Goal: Use online tool/utility: Utilize a website feature to perform a specific function

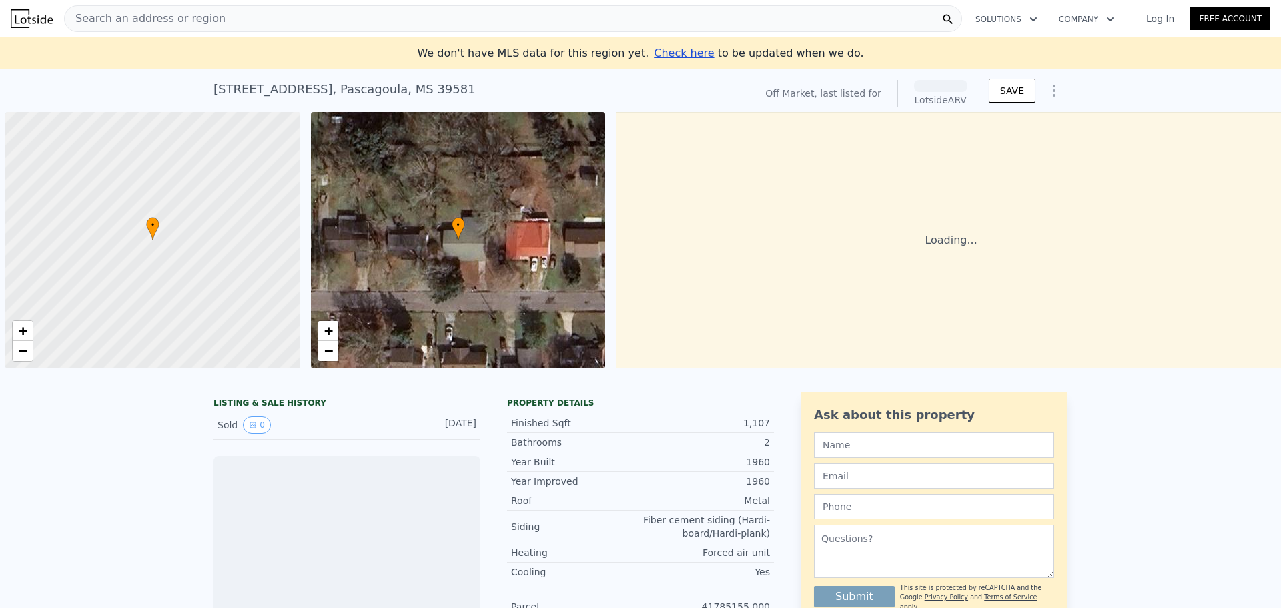
scroll to position [0, 5]
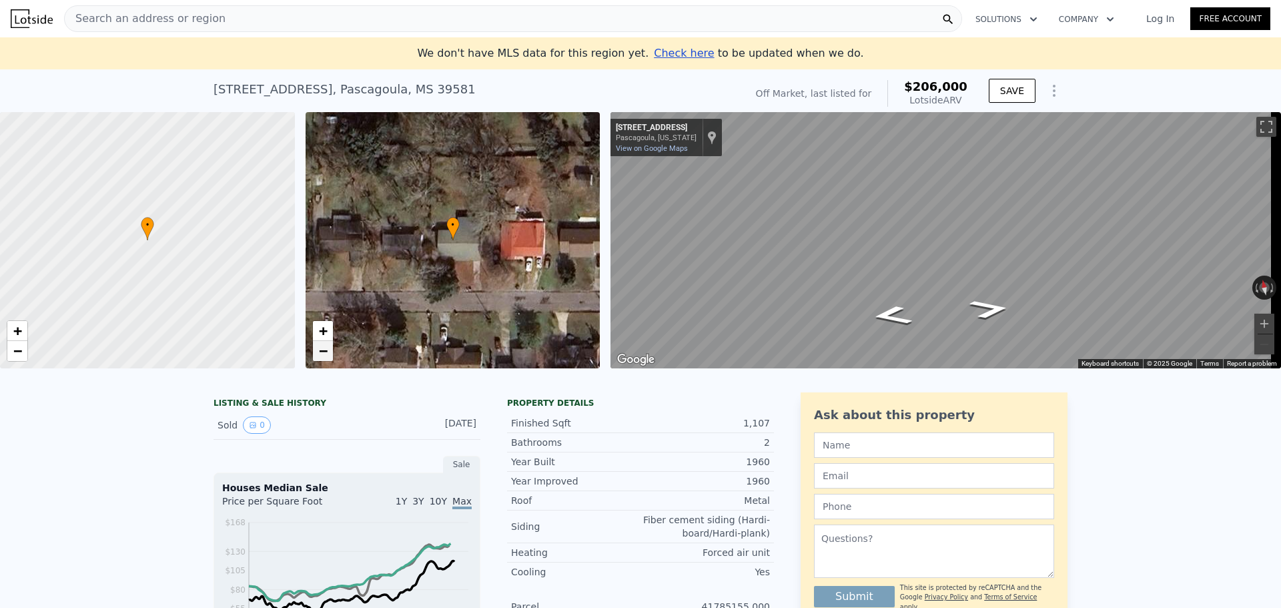
click at [328, 355] on link "−" at bounding box center [323, 351] width 20 height 20
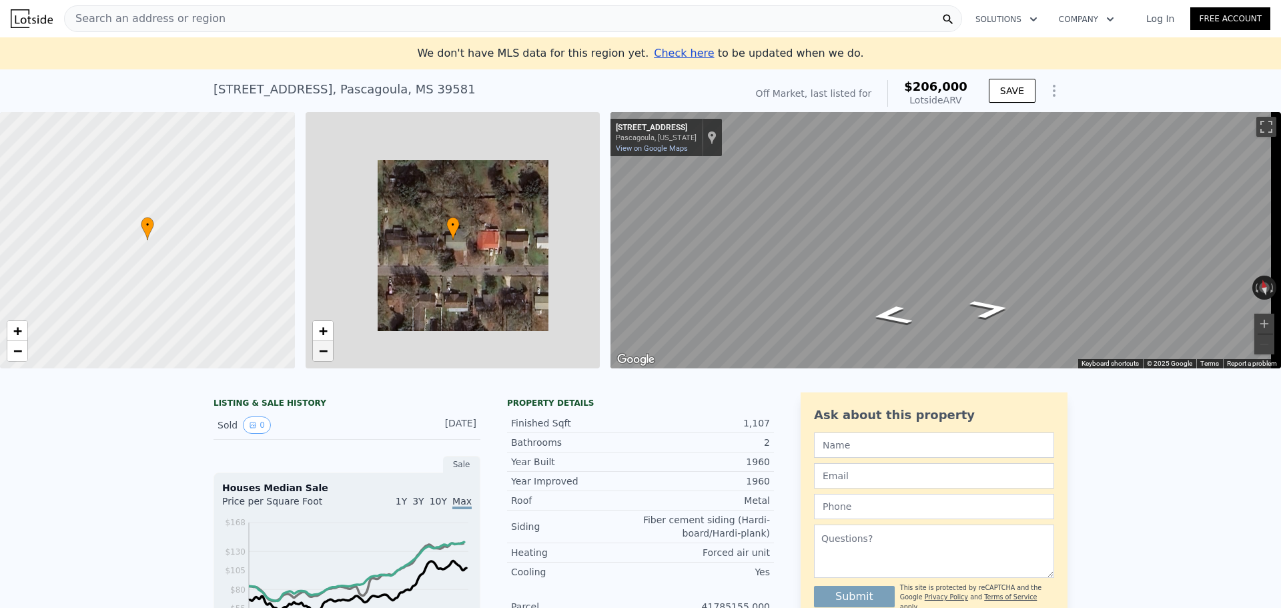
click at [328, 355] on link "−" at bounding box center [323, 351] width 20 height 20
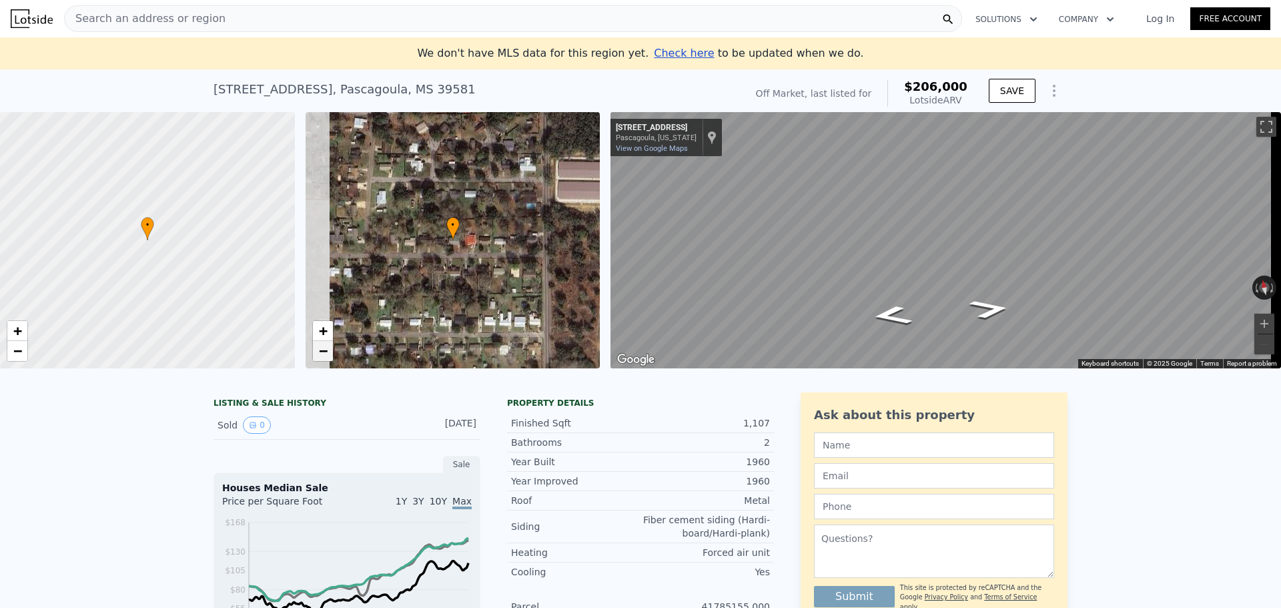
click at [328, 355] on link "−" at bounding box center [323, 351] width 20 height 20
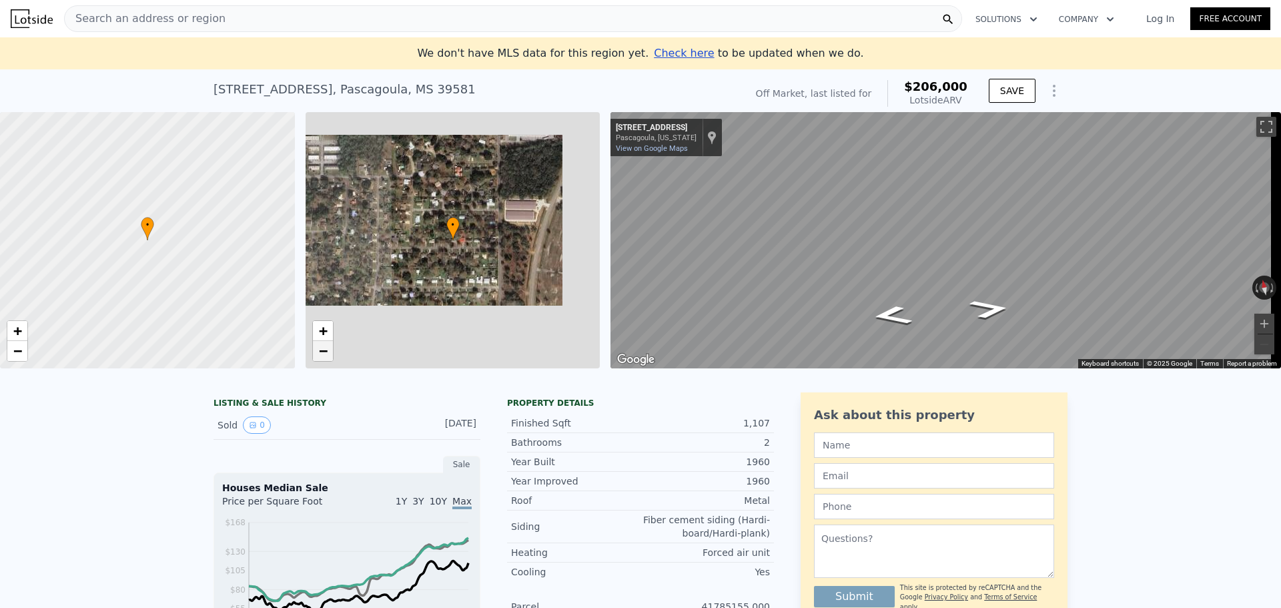
click at [328, 355] on link "−" at bounding box center [323, 351] width 20 height 20
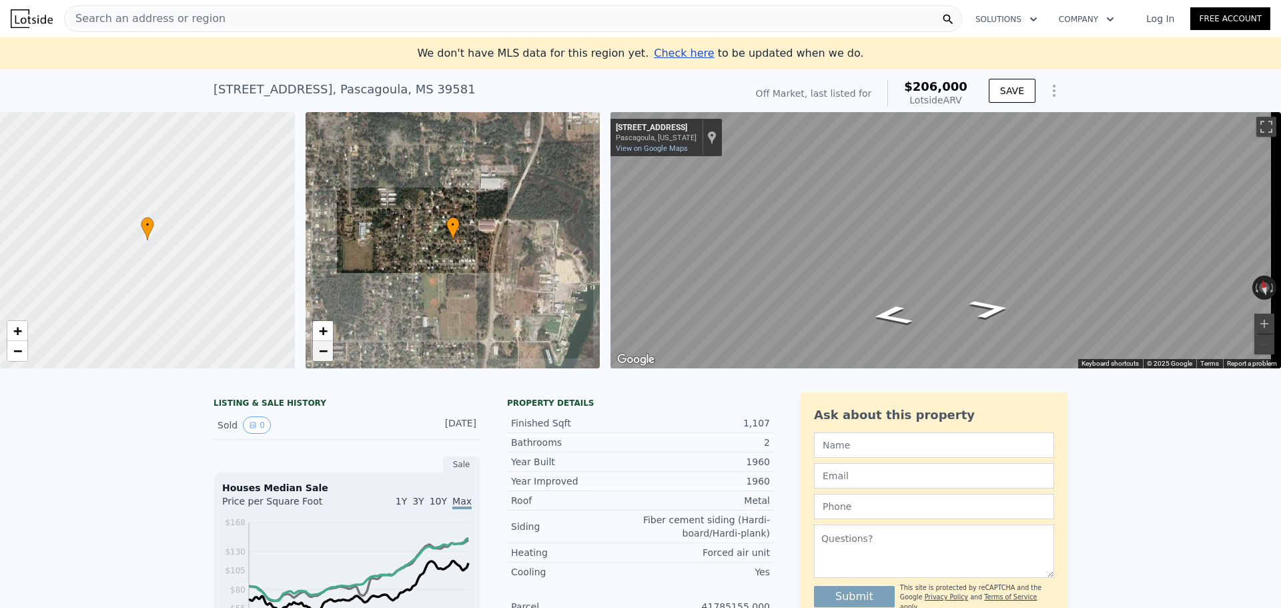
click at [328, 355] on link "−" at bounding box center [323, 351] width 20 height 20
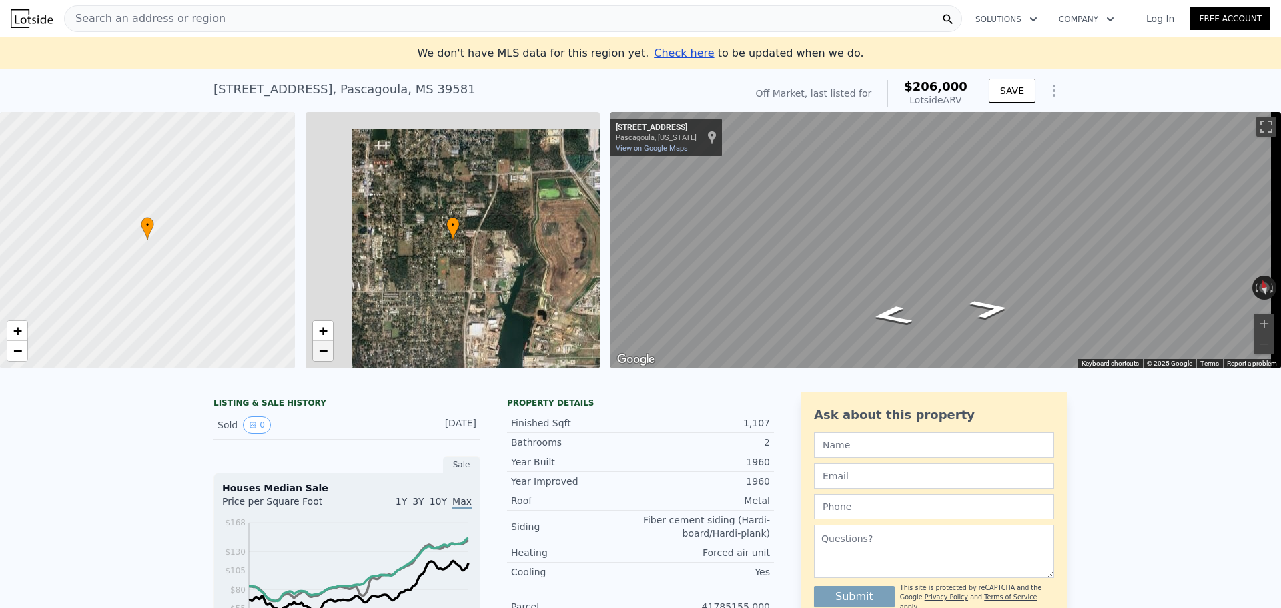
click at [328, 355] on link "−" at bounding box center [323, 351] width 20 height 20
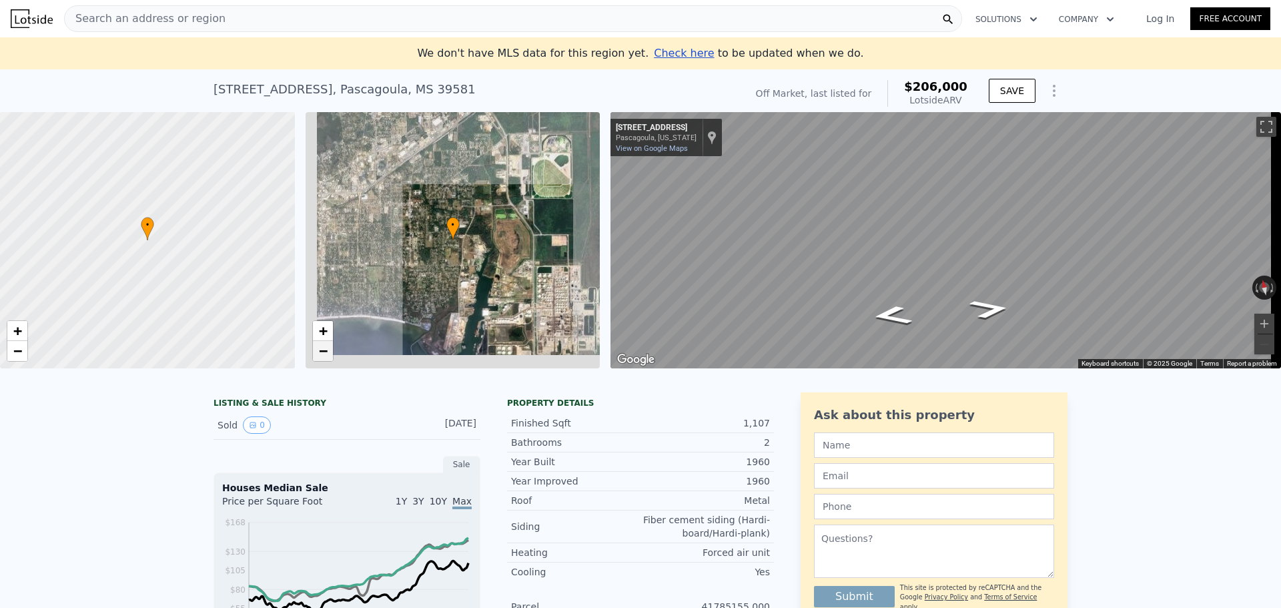
click at [328, 355] on link "−" at bounding box center [323, 351] width 20 height 20
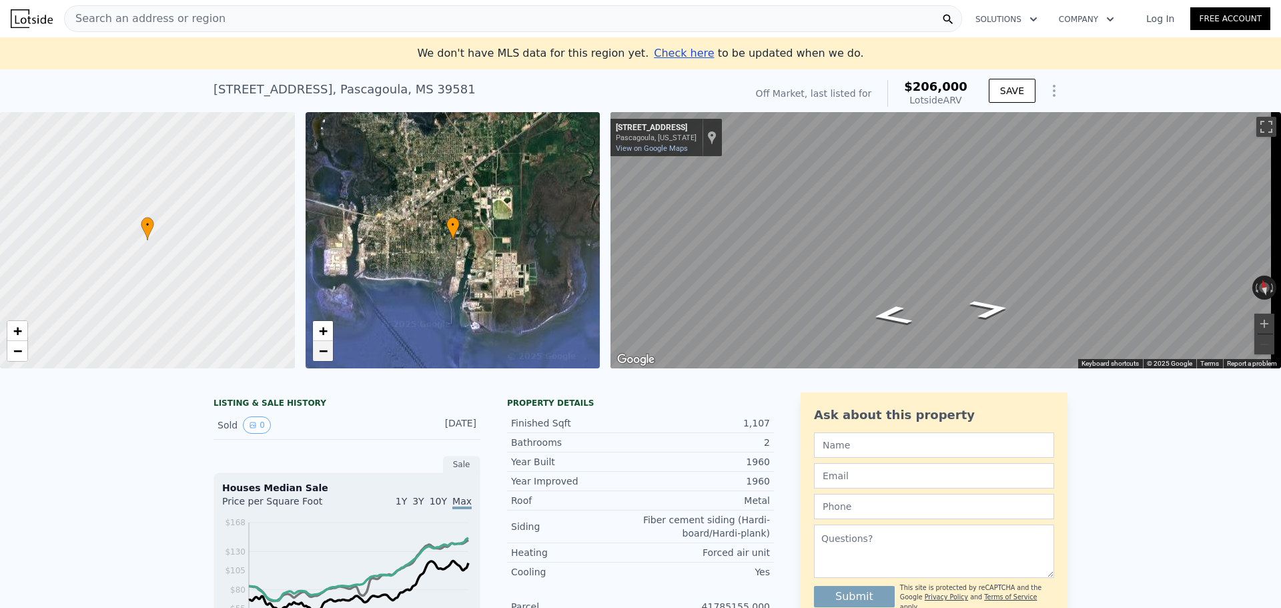
click at [328, 355] on link "−" at bounding box center [323, 351] width 20 height 20
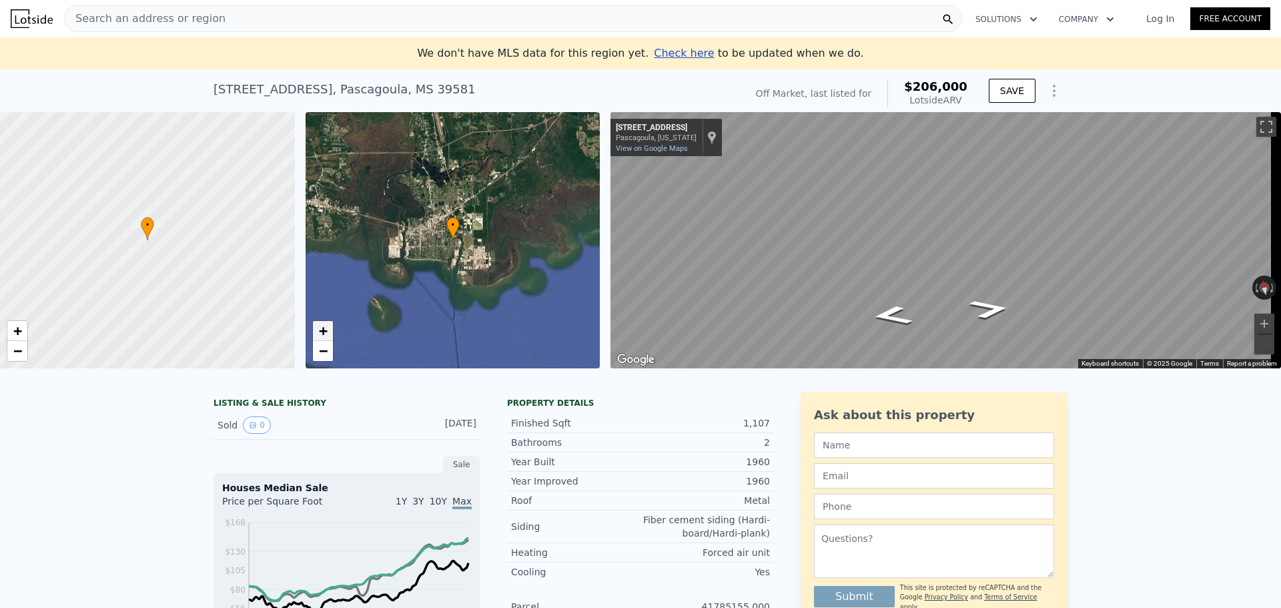
click at [325, 337] on span "+" at bounding box center [322, 330] width 9 height 17
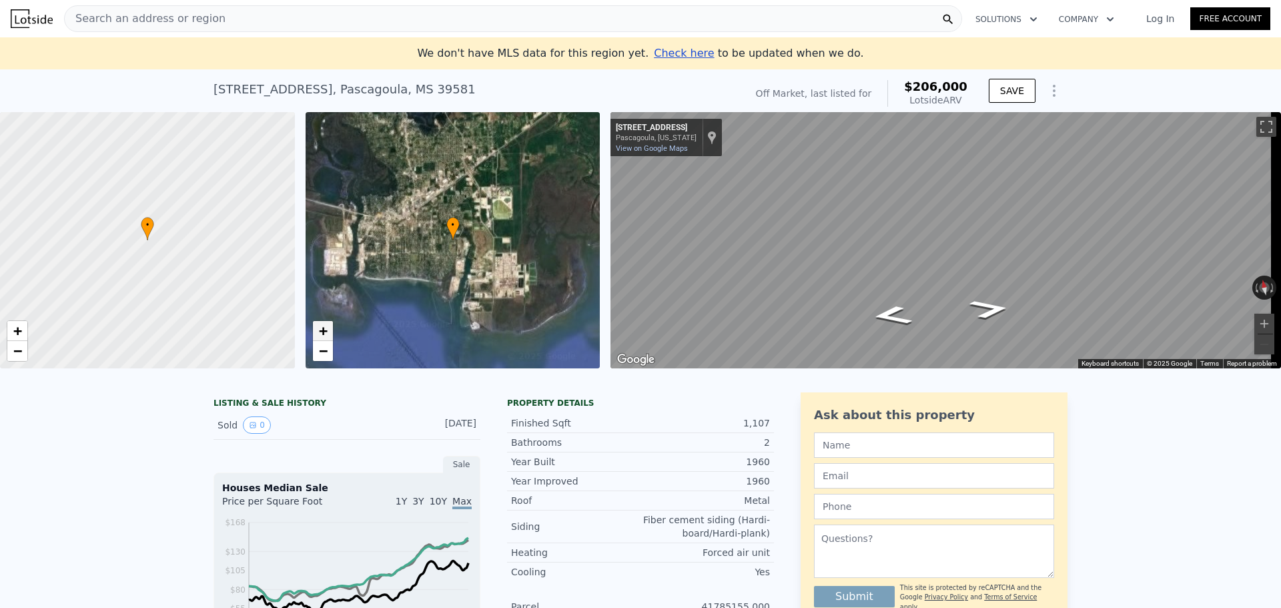
click at [325, 337] on span "+" at bounding box center [322, 330] width 9 height 17
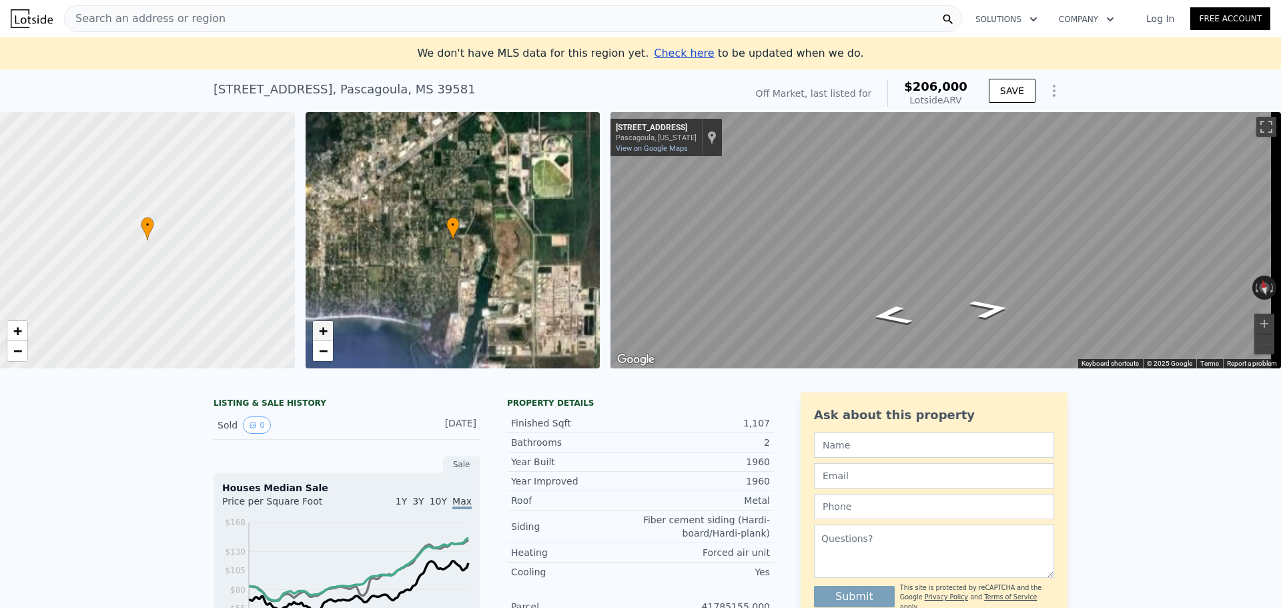
click at [325, 337] on span "+" at bounding box center [322, 330] width 9 height 17
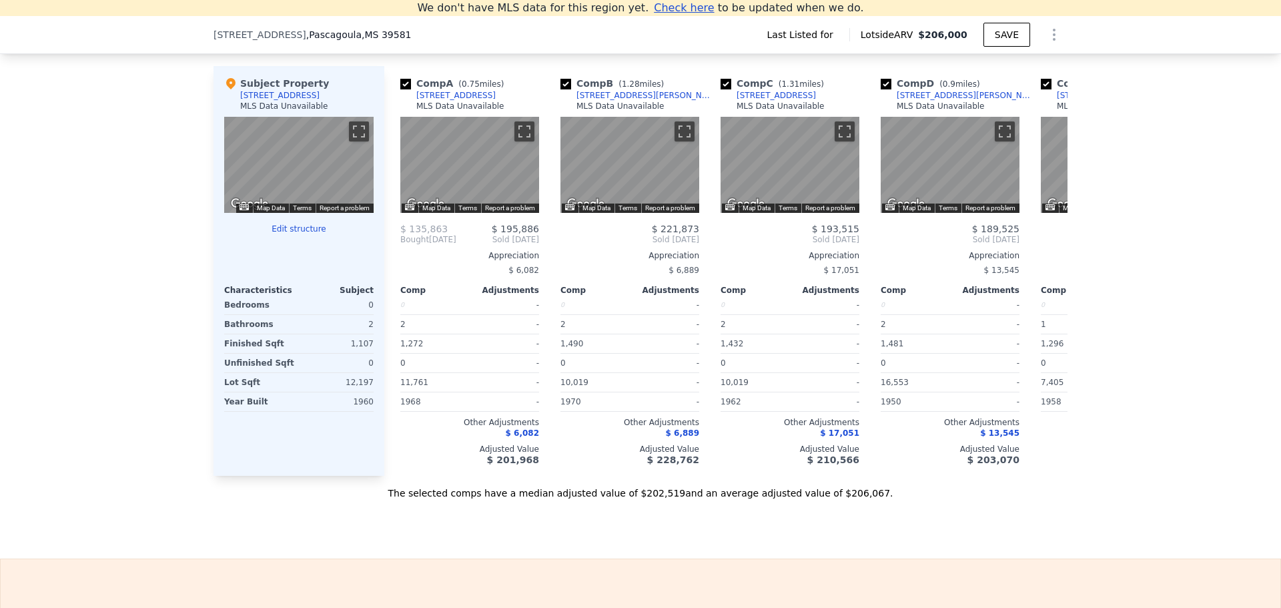
scroll to position [1319, 0]
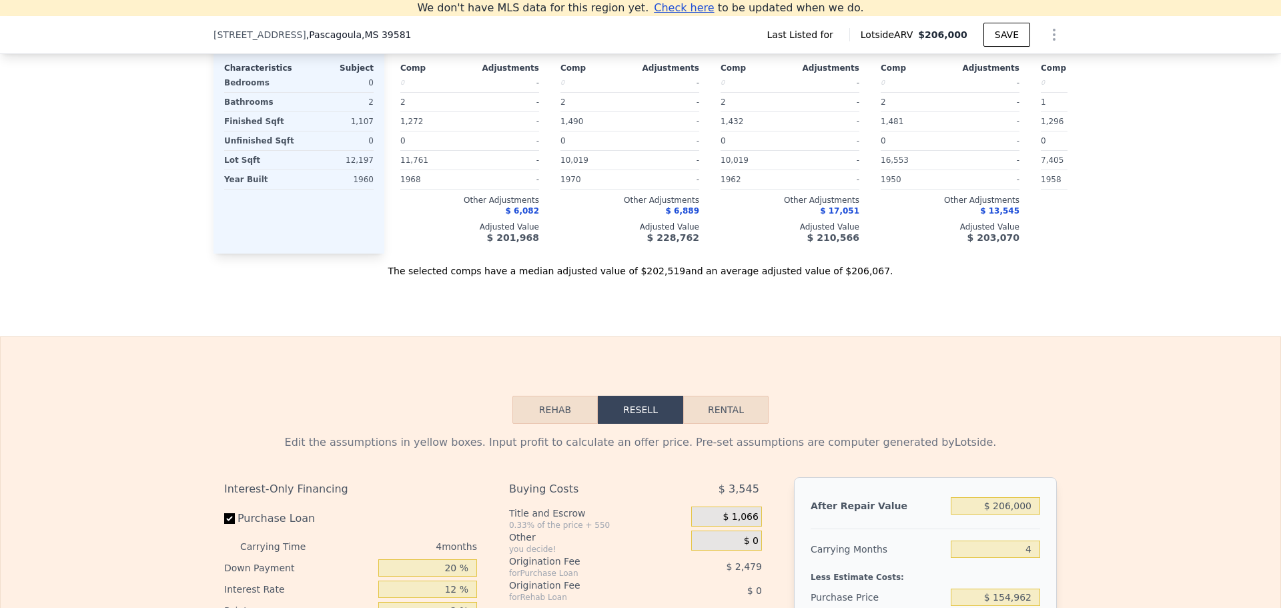
click at [706, 424] on button "Rental" at bounding box center [725, 410] width 85 height 28
select select "30"
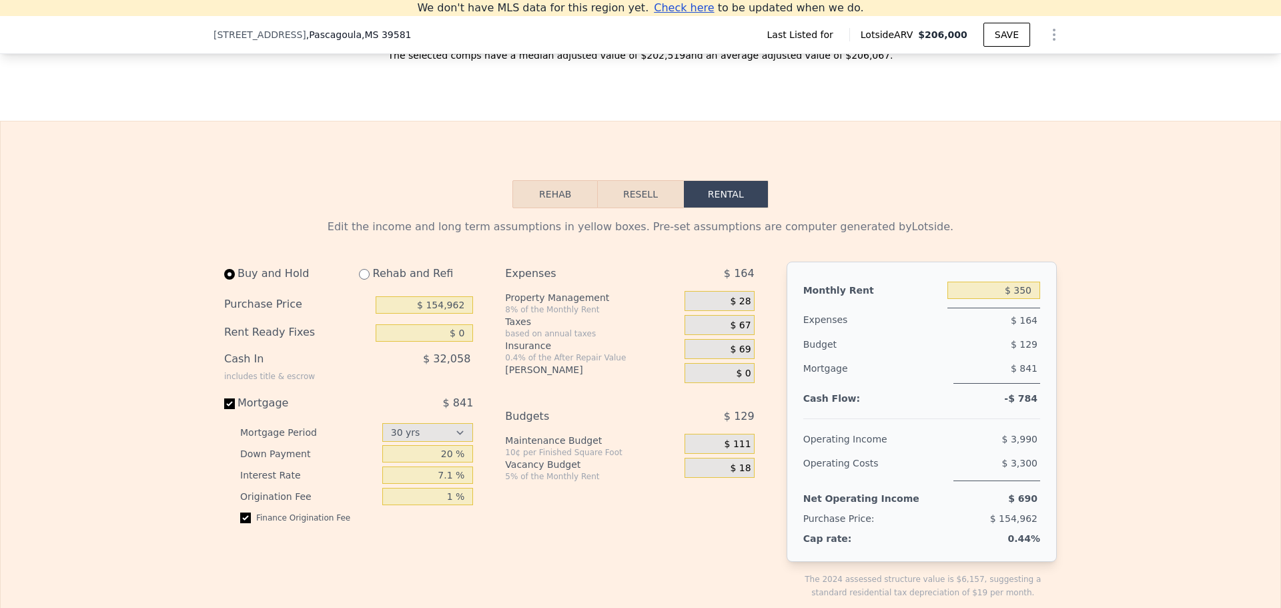
scroll to position [1542, 0]
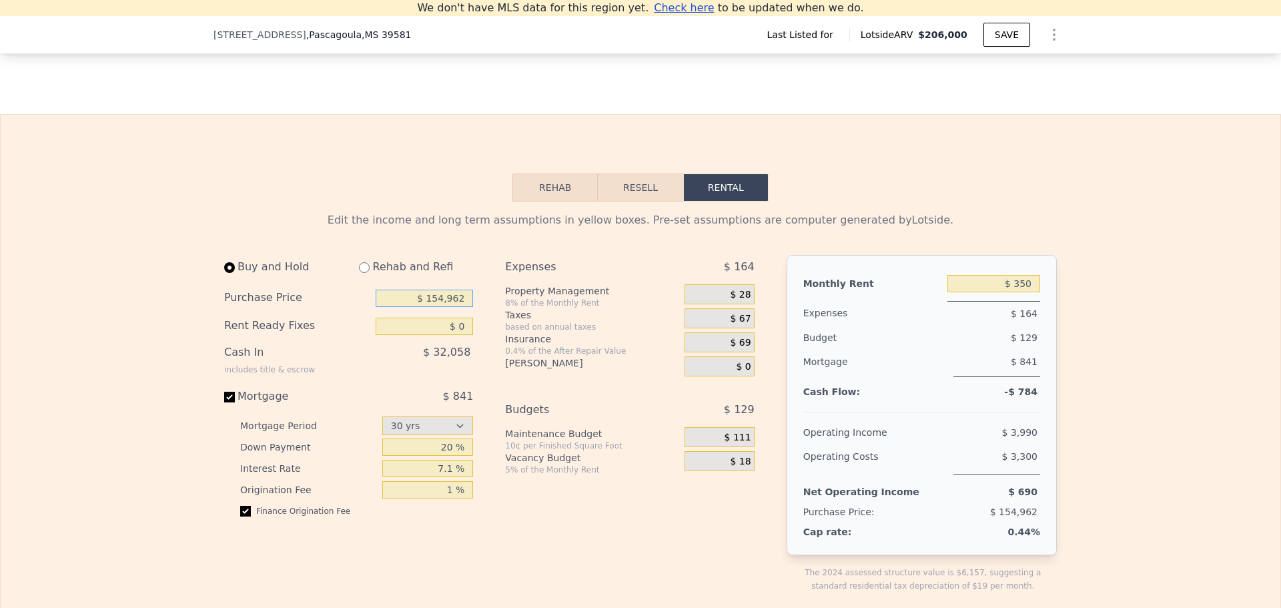
click at [451, 307] on input "$ 154,962" at bounding box center [424, 298] width 97 height 17
click at [448, 307] on input "$ 12" at bounding box center [424, 298] width 97 height 17
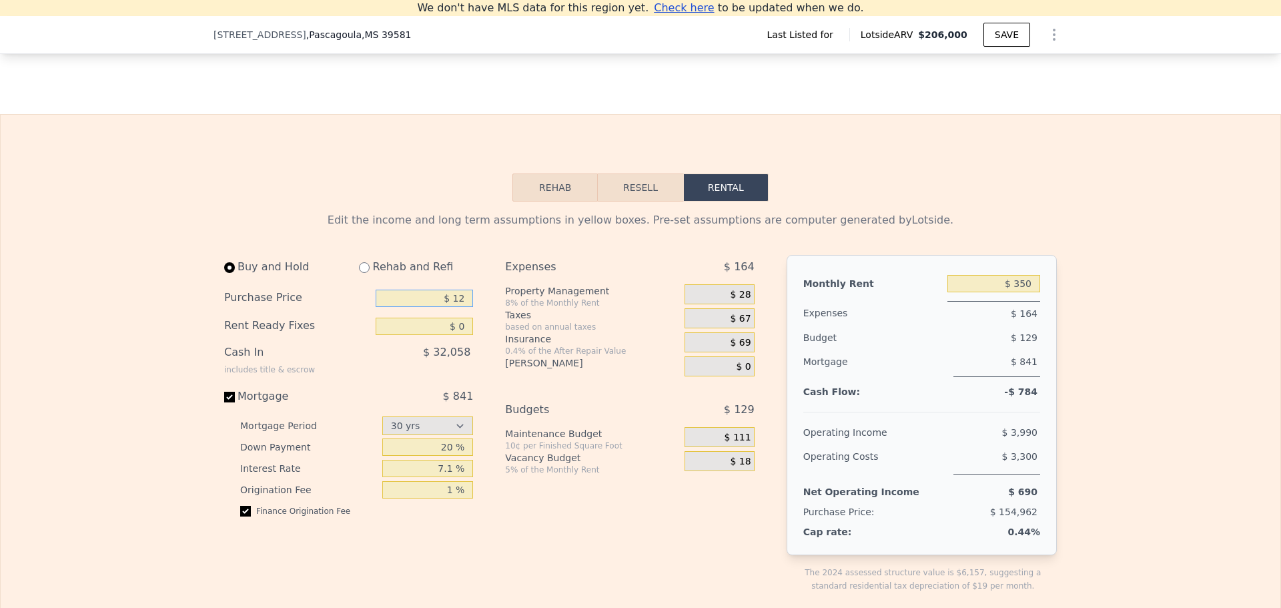
click at [448, 307] on input "$ 12" at bounding box center [424, 298] width 97 height 17
type input "$ 130,000"
click at [537, 543] on div "Expenses $ 164 Property Management 8% of the Monthly Rent $ 28 Taxes based on a…" at bounding box center [635, 434] width 260 height 359
click at [440, 477] on input "7.1 %" at bounding box center [427, 468] width 91 height 17
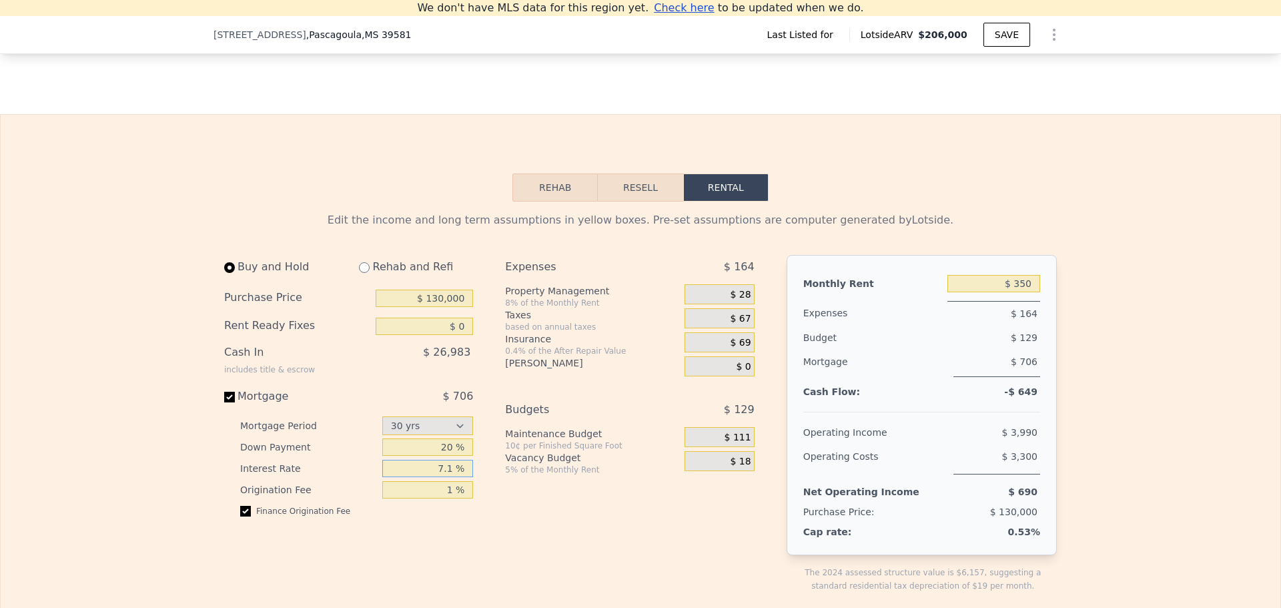
click at [440, 477] on input "7.1 %" at bounding box center [427, 468] width 91 height 17
type input "6.6 %"
click at [592, 517] on div "Expenses $ 164 Property Management 8% of the Monthly Rent $ 28 Taxes based on a…" at bounding box center [635, 434] width 260 height 359
click at [1020, 292] on input "$ 350" at bounding box center [994, 283] width 93 height 17
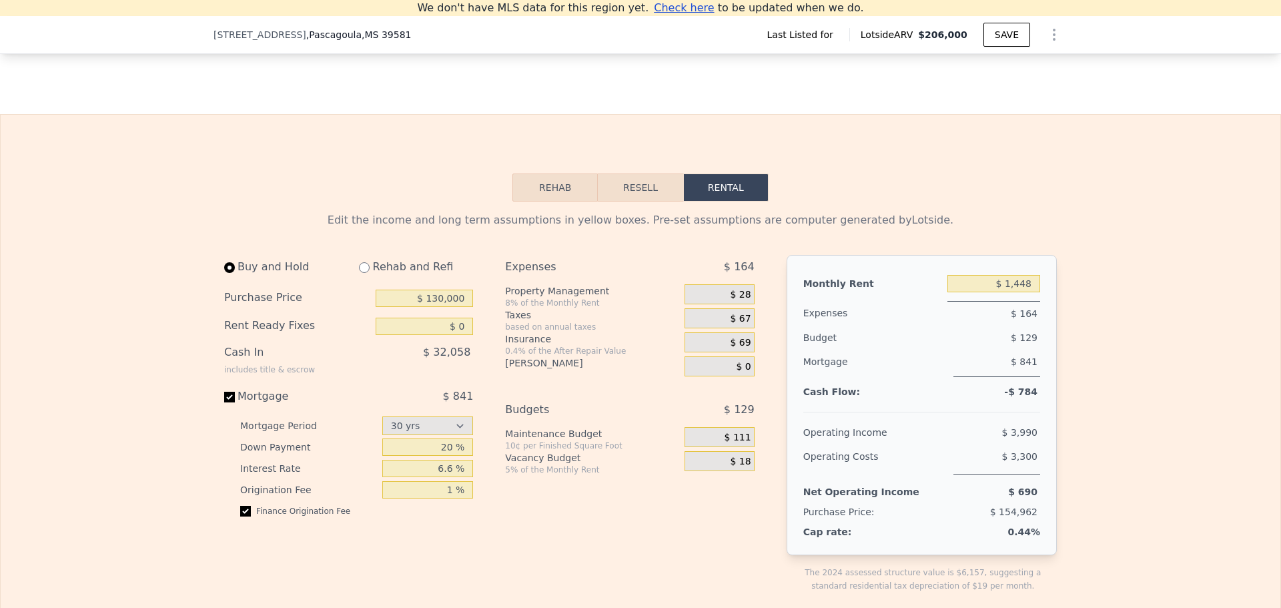
drag, startPoint x: 982, startPoint y: 105, endPoint x: 643, endPoint y: 514, distance: 531.3
click at [641, 528] on div "Expenses $ 252 Property Management 8% of the Monthly Rent $ 116 Taxes based on …" at bounding box center [635, 434] width 260 height 359
click at [1012, 292] on input "$ 350" at bounding box center [994, 283] width 93 height 17
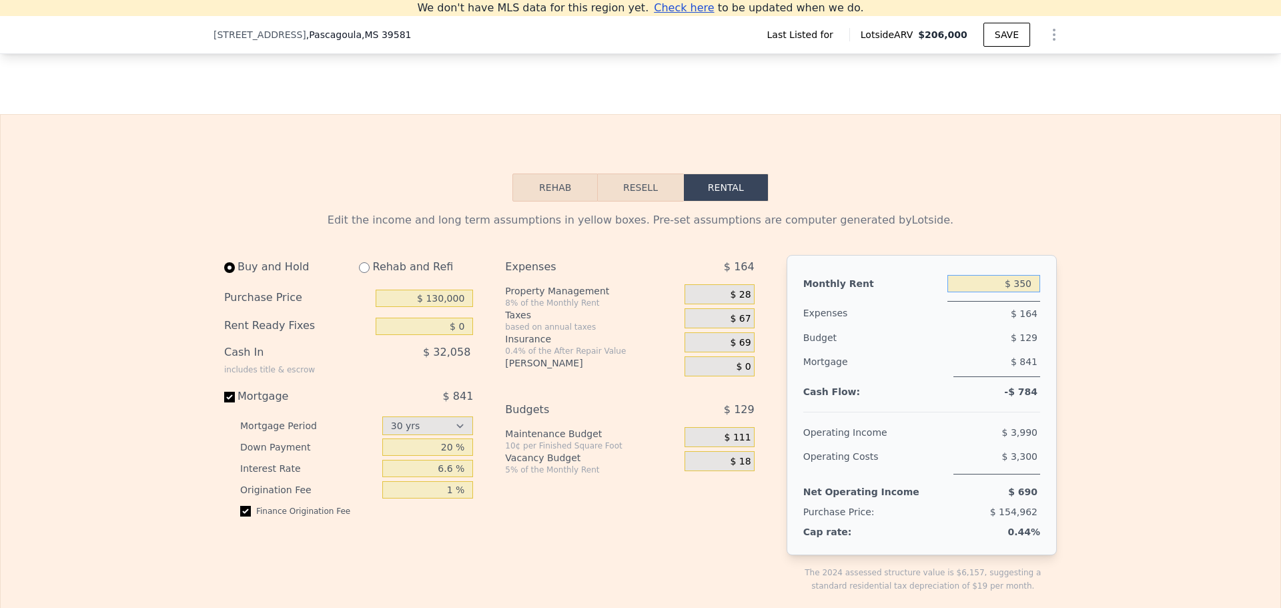
click at [1012, 292] on input "$ 350" at bounding box center [994, 283] width 93 height 17
paste input "1,448"
click at [1020, 292] on input "$ 350" at bounding box center [994, 283] width 93 height 17
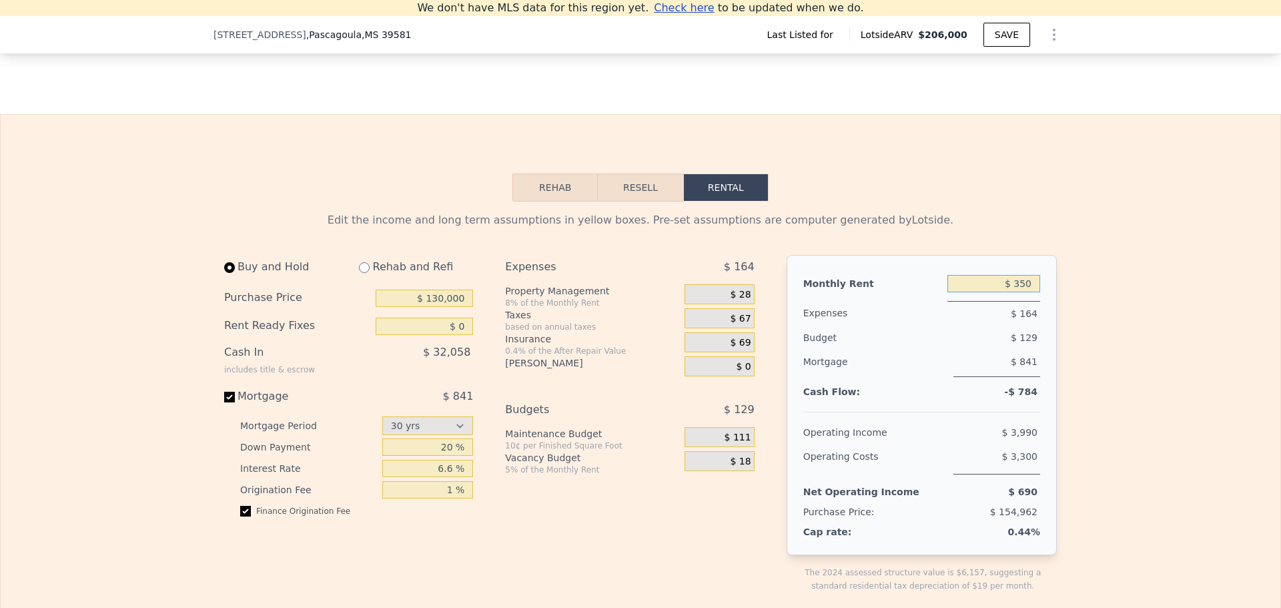
click at [1020, 292] on input "$ 350" at bounding box center [994, 283] width 93 height 17
type input "$ 1,448"
click at [866, 377] on div "Mortgage" at bounding box center [876, 363] width 145 height 27
click at [440, 456] on input "20 %" at bounding box center [427, 446] width 91 height 17
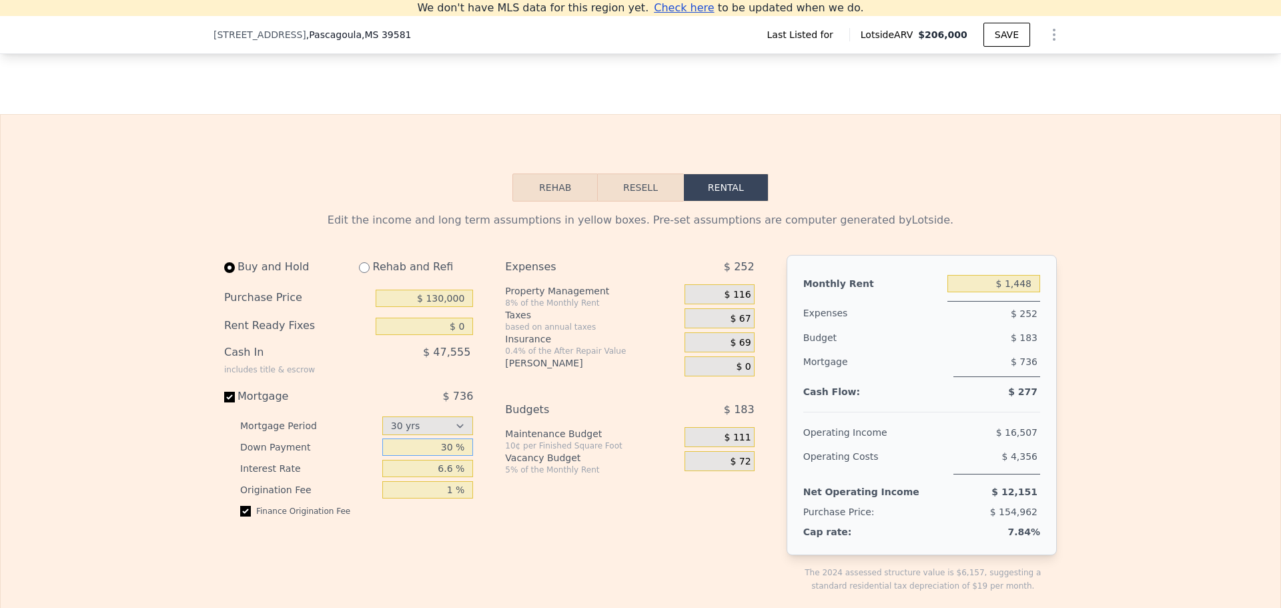
type input "30 %"
click at [605, 541] on div "Expenses $ 252 Property Management 8% of the Monthly Rent $ 116 Taxes based on …" at bounding box center [635, 434] width 260 height 359
click at [438, 307] on input "$ 130,000" at bounding box center [424, 298] width 97 height 17
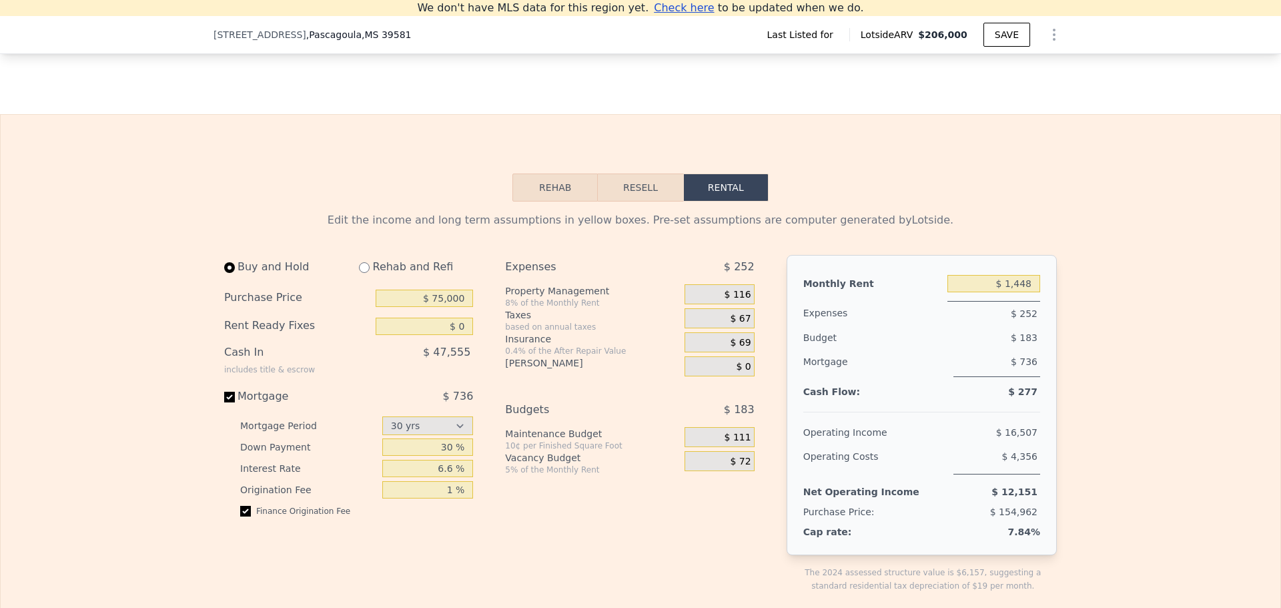
click at [637, 538] on div "Expenses $ 252 Property Management 8% of the Monthly Rent $ 116 Taxes based on …" at bounding box center [635, 434] width 260 height 359
click at [447, 307] on input "$ 75,000" at bounding box center [424, 298] width 97 height 17
type input "$ 7"
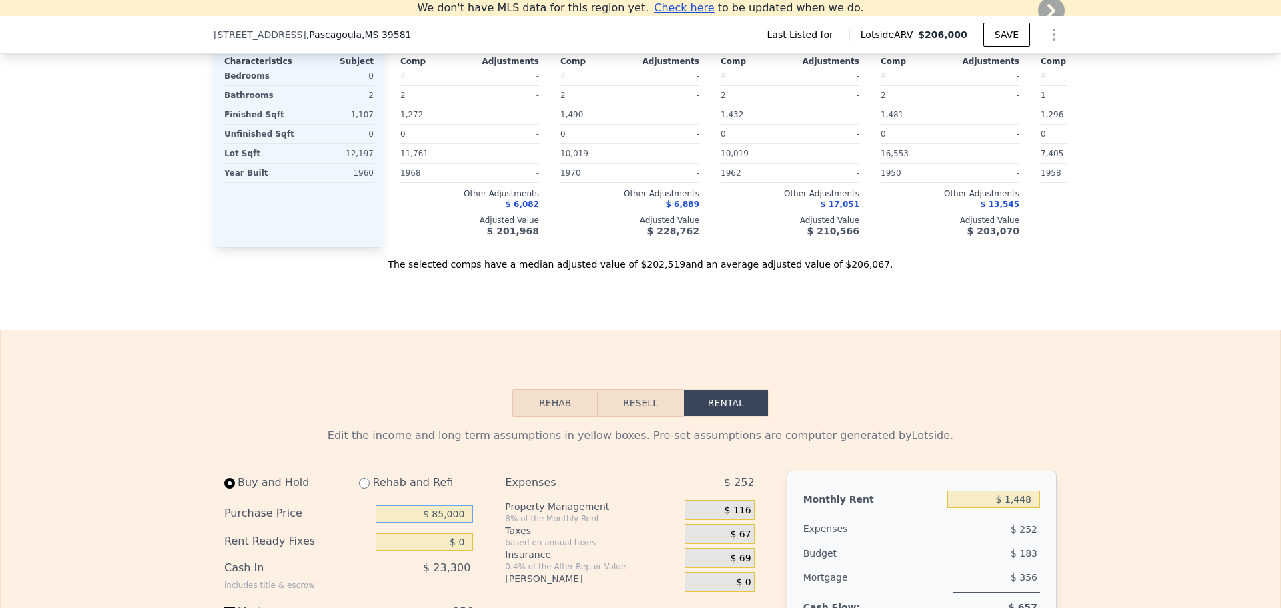
scroll to position [1319, 0]
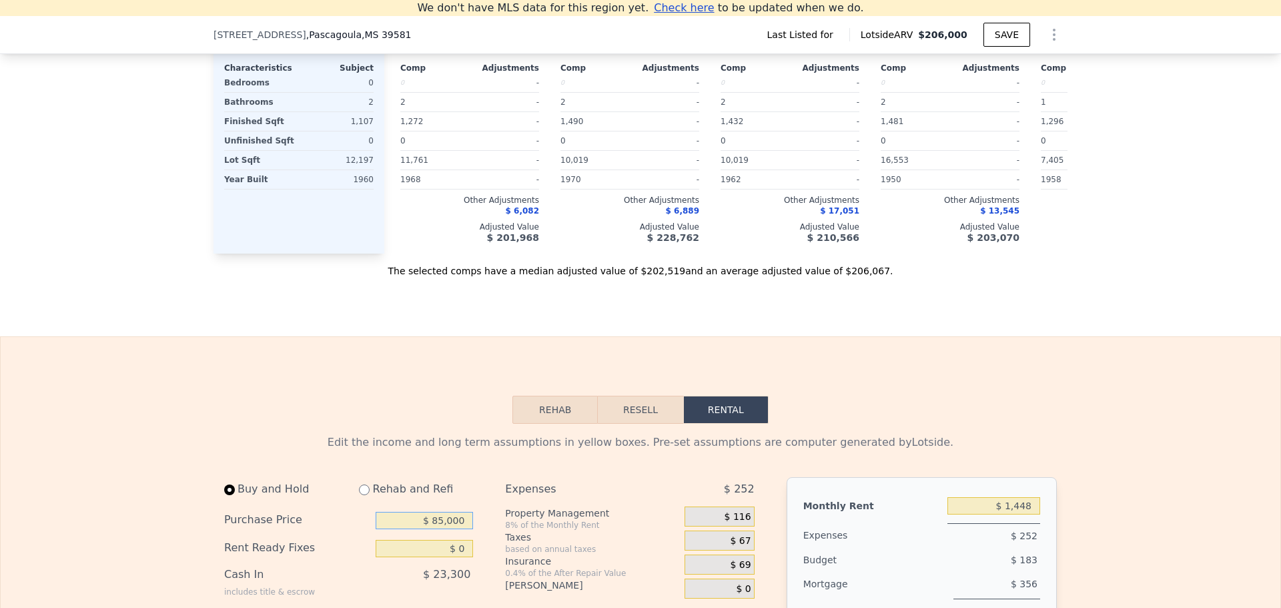
type input "$ 85,000"
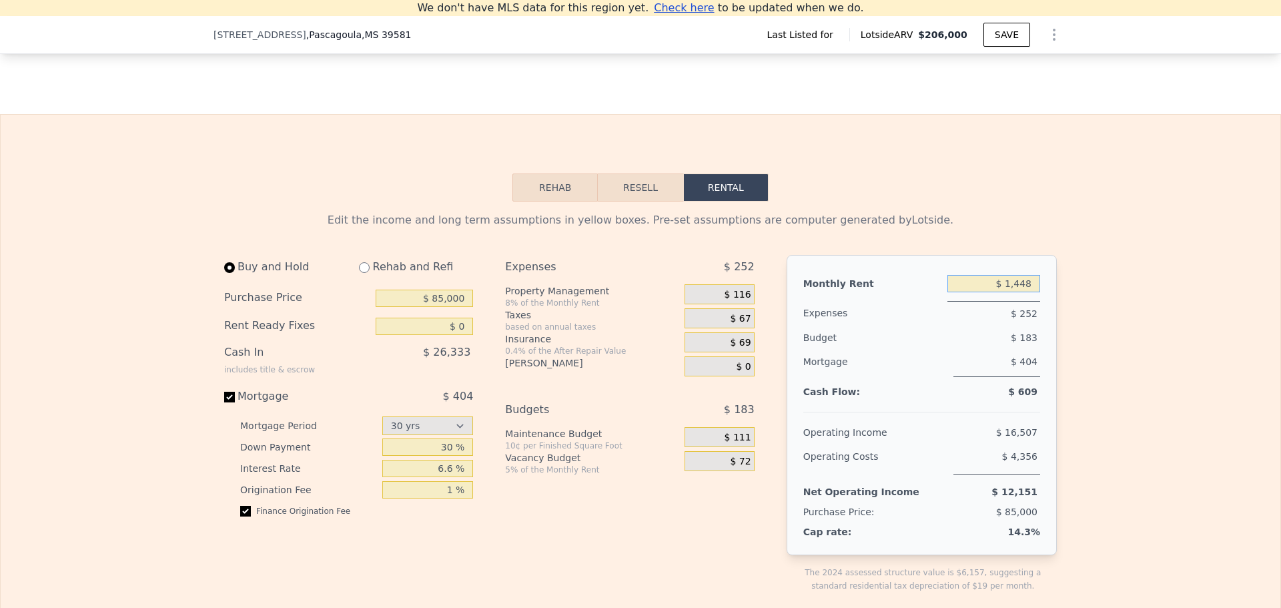
click at [1023, 292] on input "$ 1,448" at bounding box center [994, 283] width 93 height 17
paste input "620"
type input "$ 1,620"
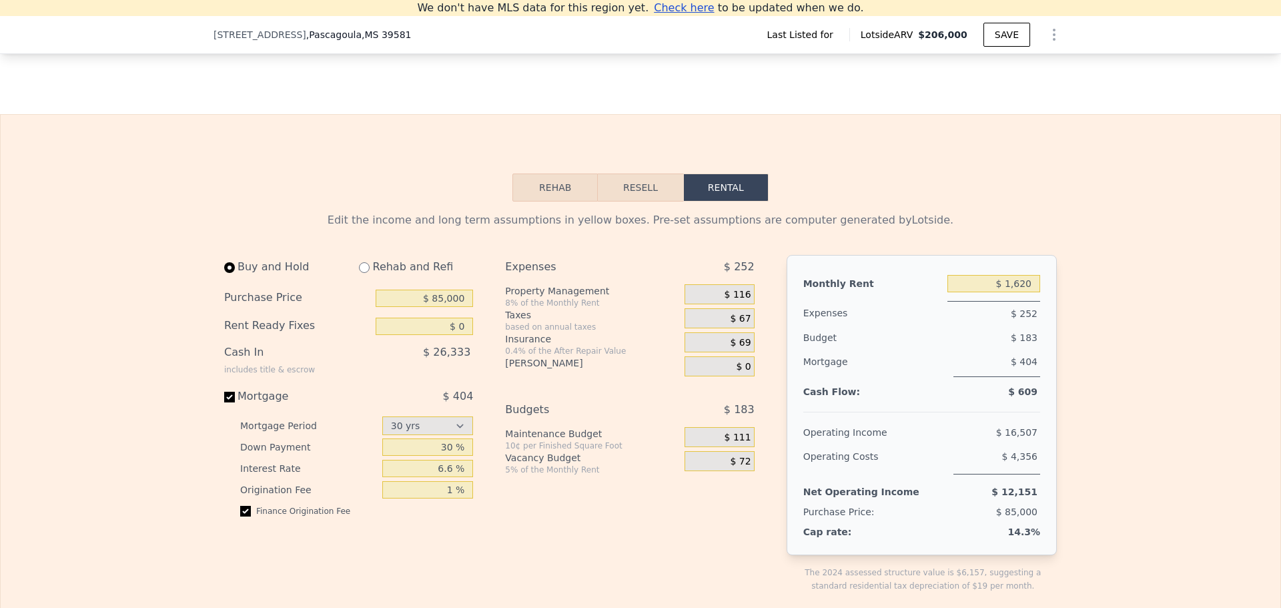
click at [448, 456] on input "30 %" at bounding box center [427, 446] width 91 height 17
type input "20 %"
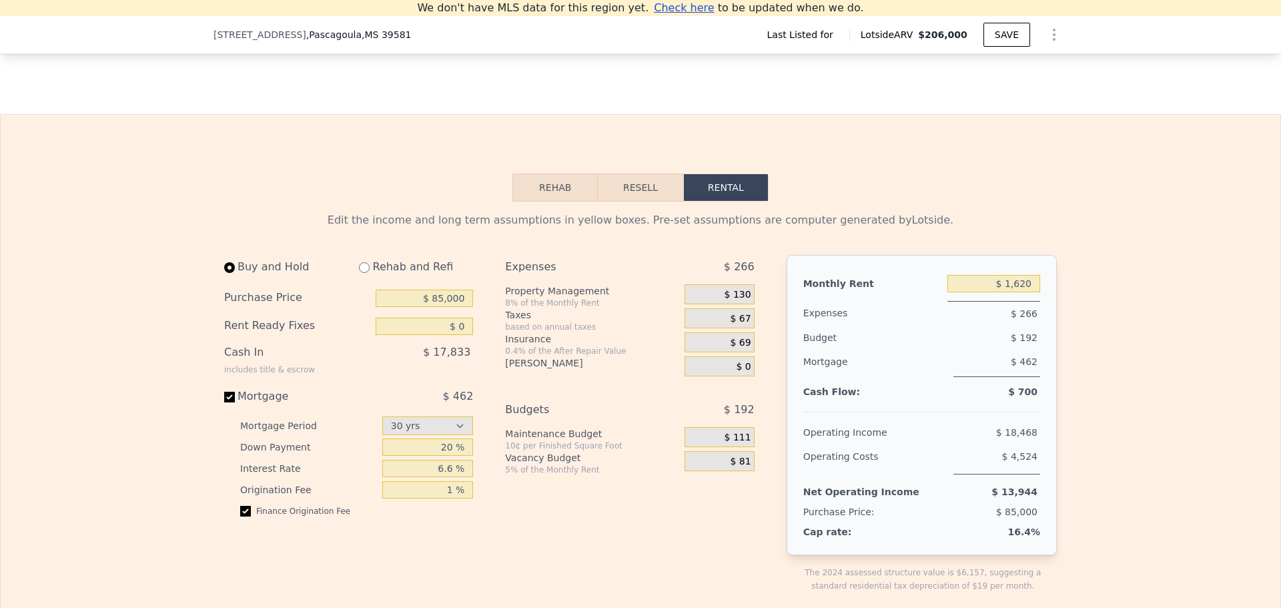
click at [587, 548] on div "Expenses $ 266 Property Management 8% of the Monthly Rent $ 130 Taxes based on …" at bounding box center [635, 434] width 260 height 359
drag, startPoint x: 992, startPoint y: 416, endPoint x: 1007, endPoint y: 416, distance: 14.7
click at [992, 401] on div "Cash Flow: $ 700" at bounding box center [922, 394] width 237 height 13
click at [1029, 397] on span "$ 700" at bounding box center [1022, 391] width 29 height 11
click at [1024, 397] on span "$ 700" at bounding box center [1022, 391] width 29 height 11
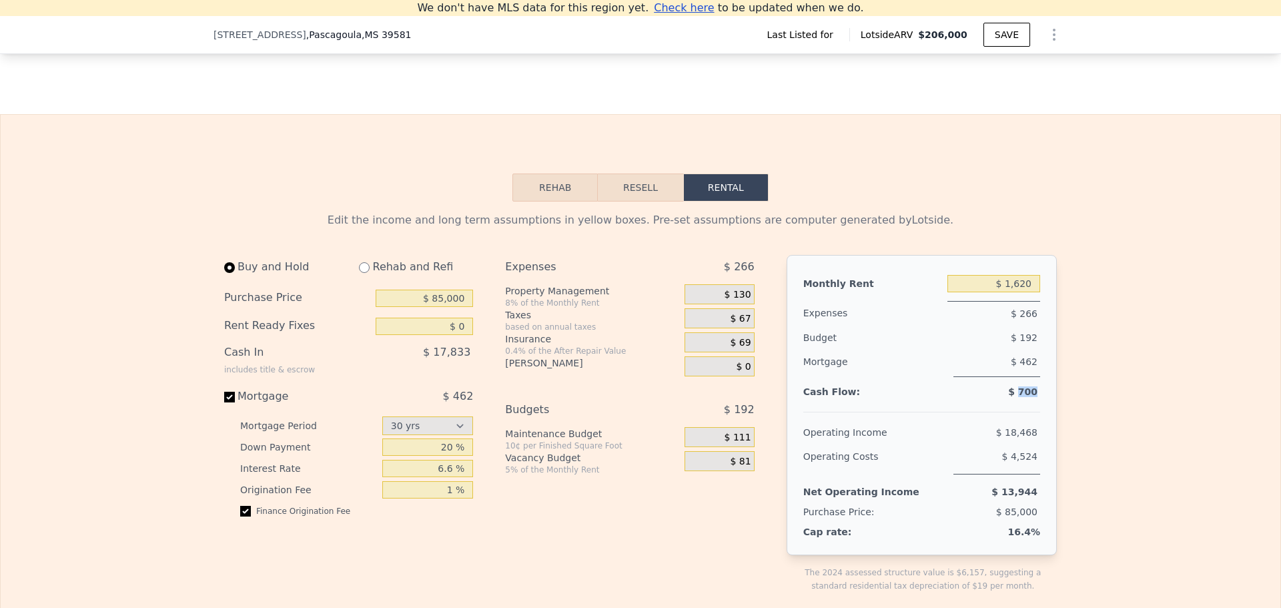
click at [1024, 397] on span "$ 700" at bounding box center [1022, 391] width 29 height 11
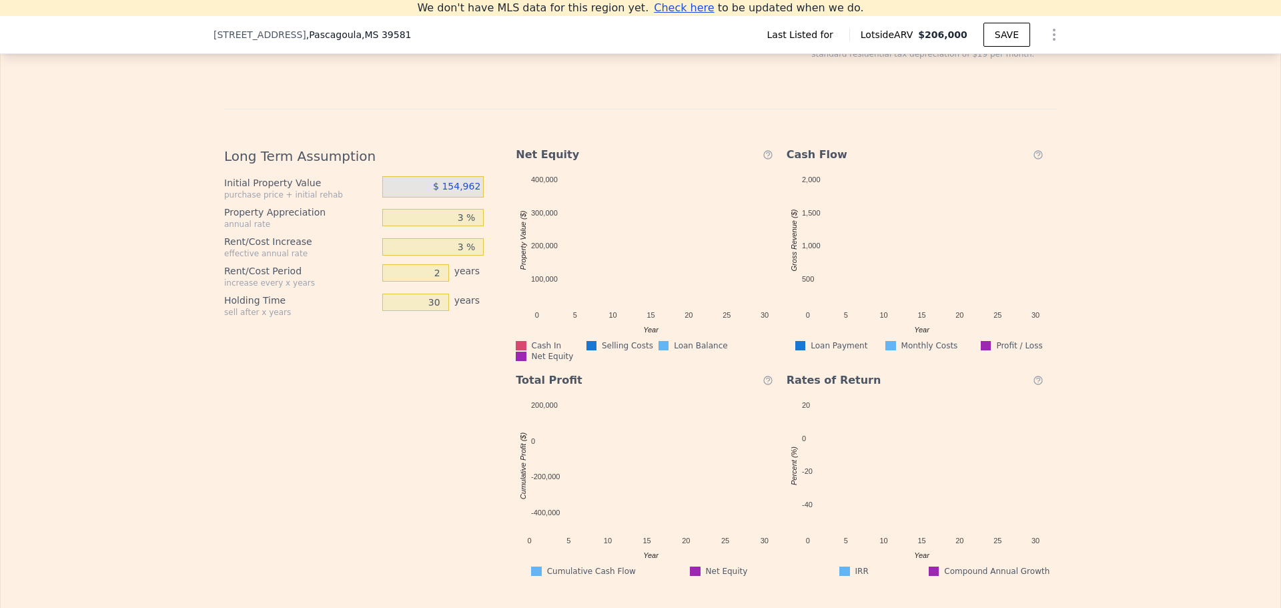
type input "$ 350"
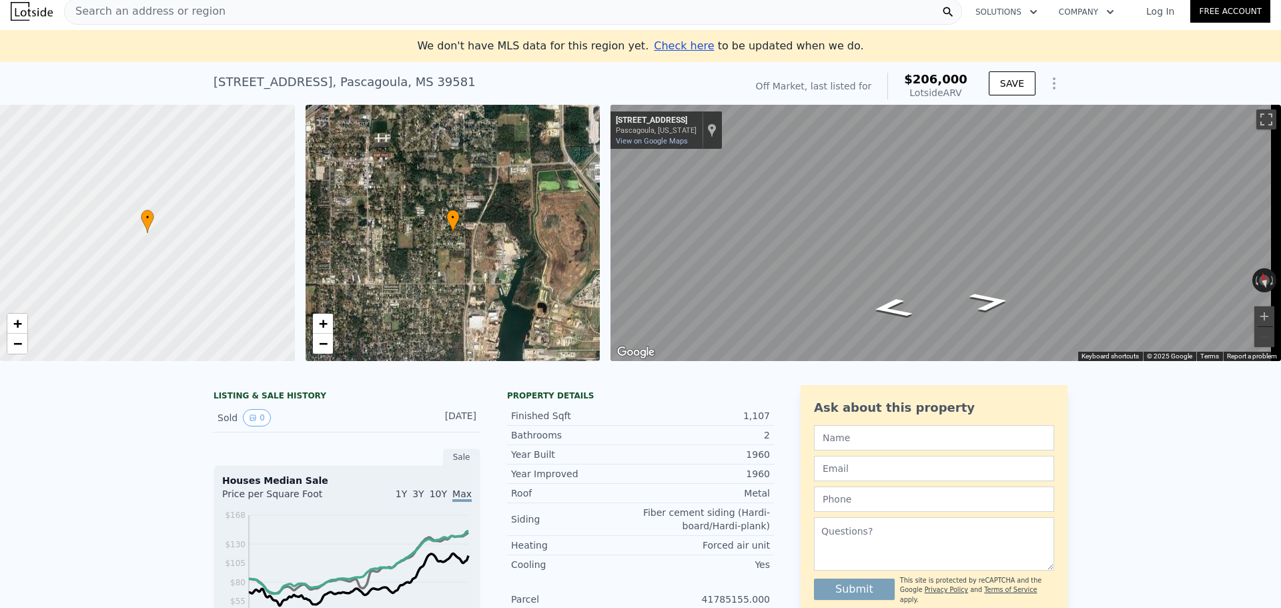
scroll to position [0, 0]
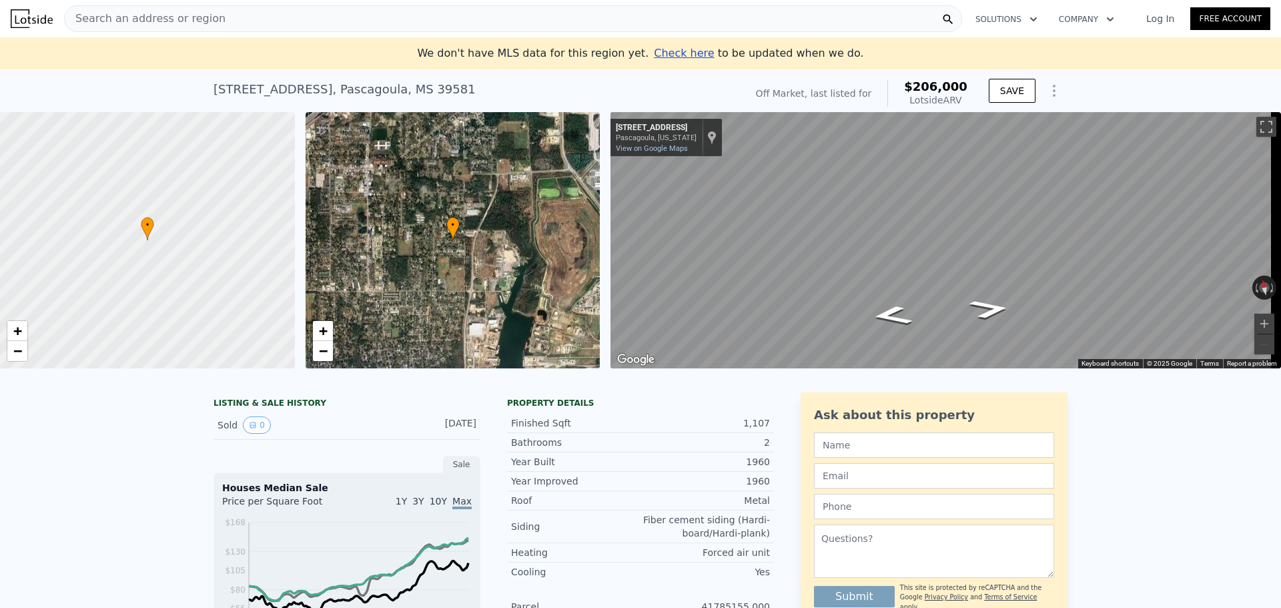
click at [287, 23] on div "Search an address or region" at bounding box center [513, 18] width 898 height 27
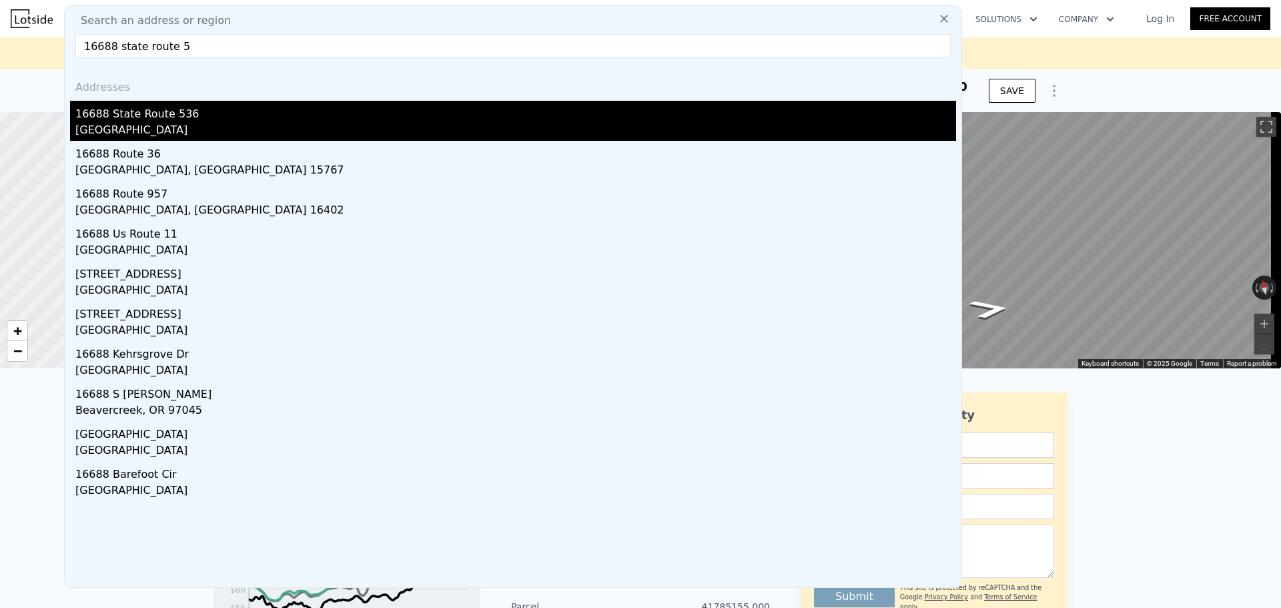
type input "16688 state route 5"
click at [238, 116] on div "16688 State Route 536" at bounding box center [515, 111] width 881 height 21
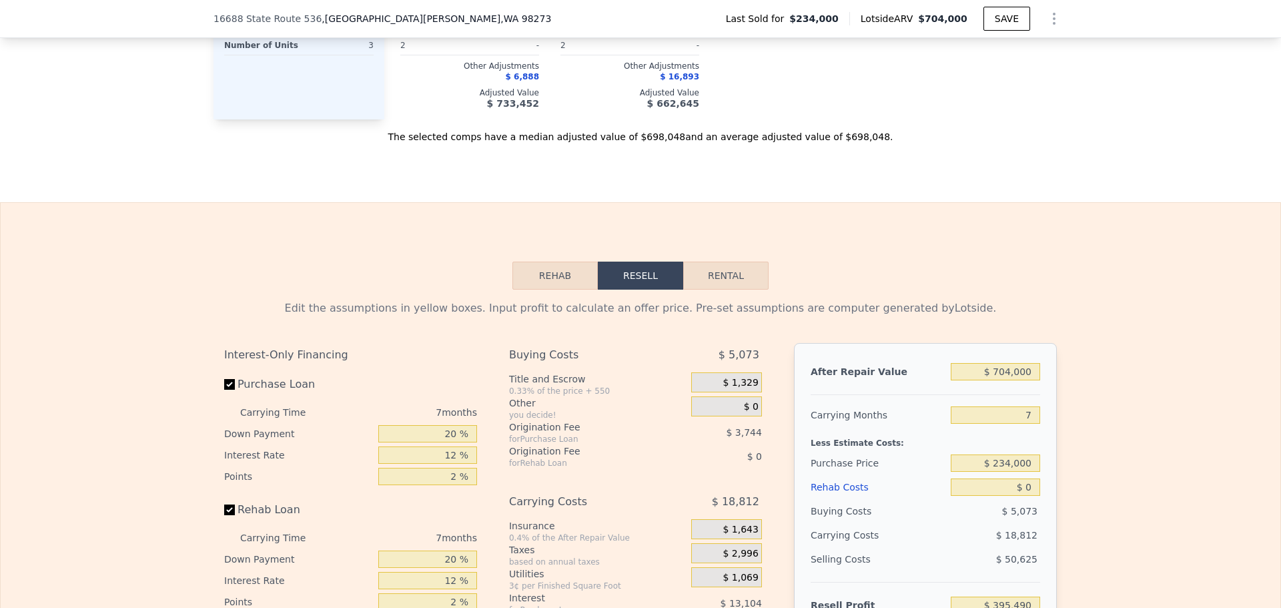
scroll to position [1775, 0]
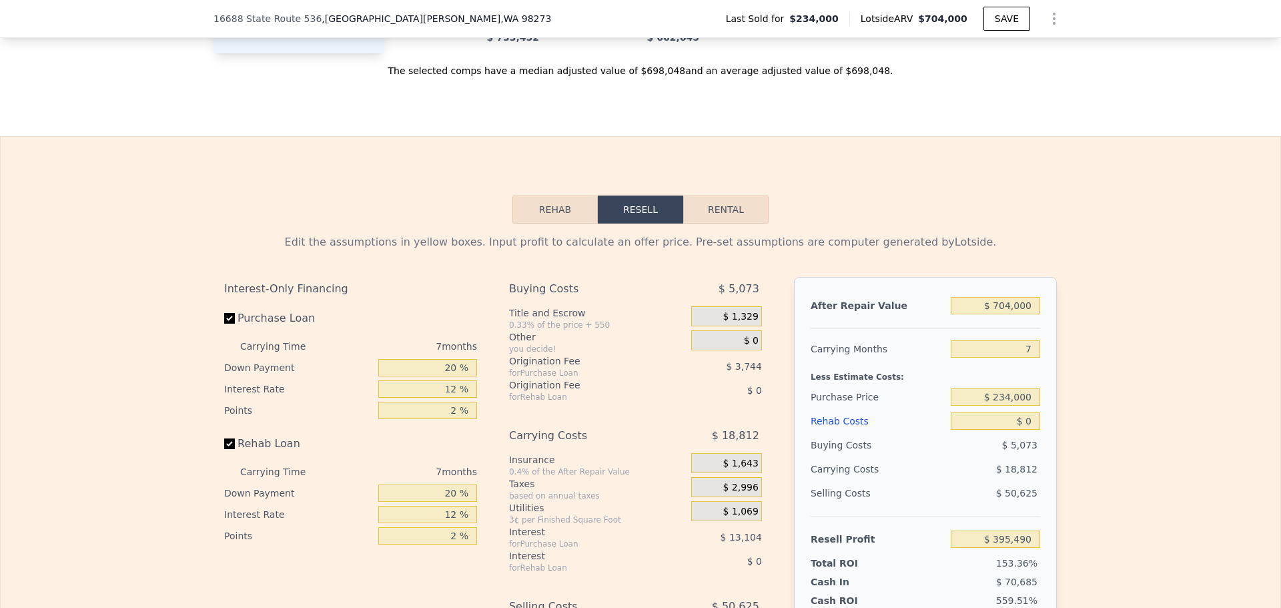
click at [711, 224] on button "Rental" at bounding box center [725, 210] width 85 height 28
select select "30"
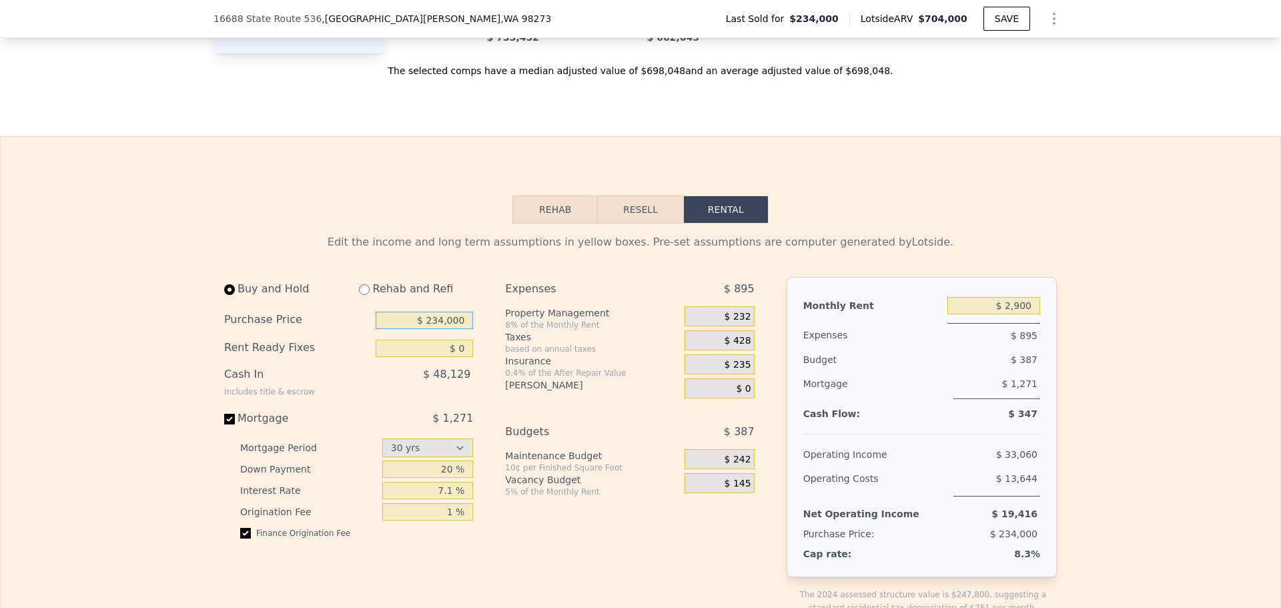
click at [447, 329] on input "$ 234,000" at bounding box center [424, 320] width 97 height 17
type input "$ 400,000"
click at [456, 357] on input "$ 0" at bounding box center [424, 348] width 97 height 17
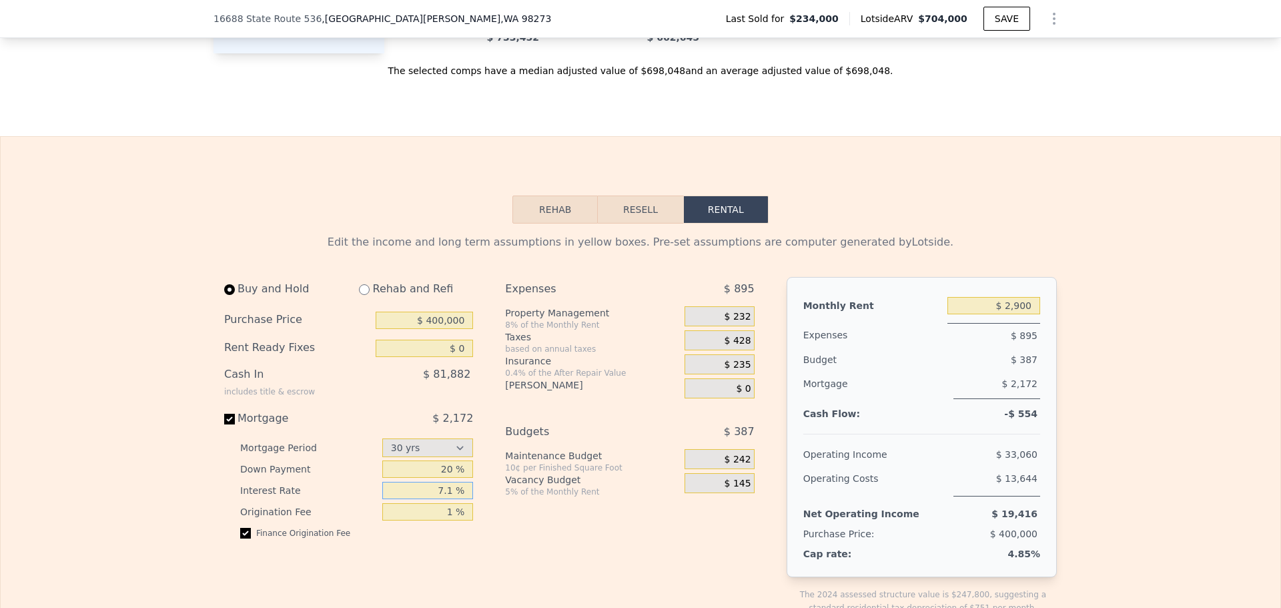
click at [439, 499] on input "7.1 %" at bounding box center [427, 490] width 91 height 17
type input "6.6 %"
click at [529, 551] on div "Expenses $ 895 Property Management 8% of the Monthly Rent $ 232 Taxes based on …" at bounding box center [635, 456] width 260 height 359
click at [1010, 314] on input "$ 2,900" at bounding box center [994, 305] width 93 height 17
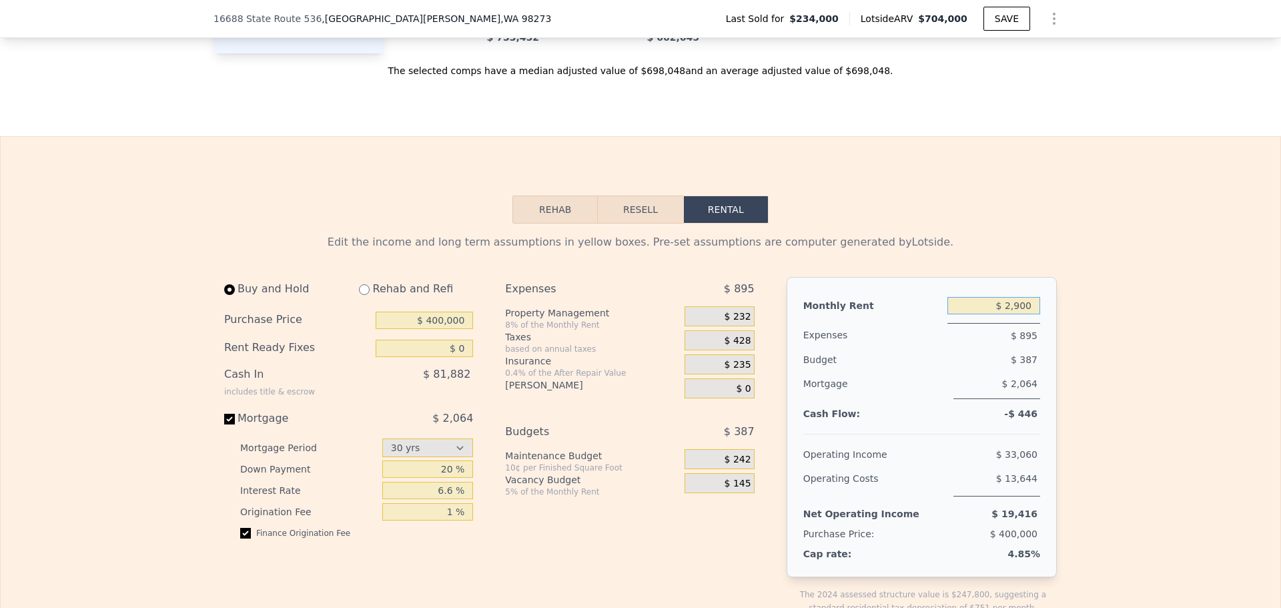
click at [1010, 314] on input "$ 2,900" at bounding box center [994, 305] width 93 height 17
click at [866, 477] on div "Operating Costs" at bounding box center [876, 482] width 145 height 30
drag, startPoint x: 998, startPoint y: 405, endPoint x: 1045, endPoint y: 401, distance: 47.6
click at [1045, 401] on div "Monthly Rent $ 3,933 Expenses $ 978 Budget $ 439 Mortgage $ 2,064 Cash Flow: $ …" at bounding box center [922, 427] width 270 height 300
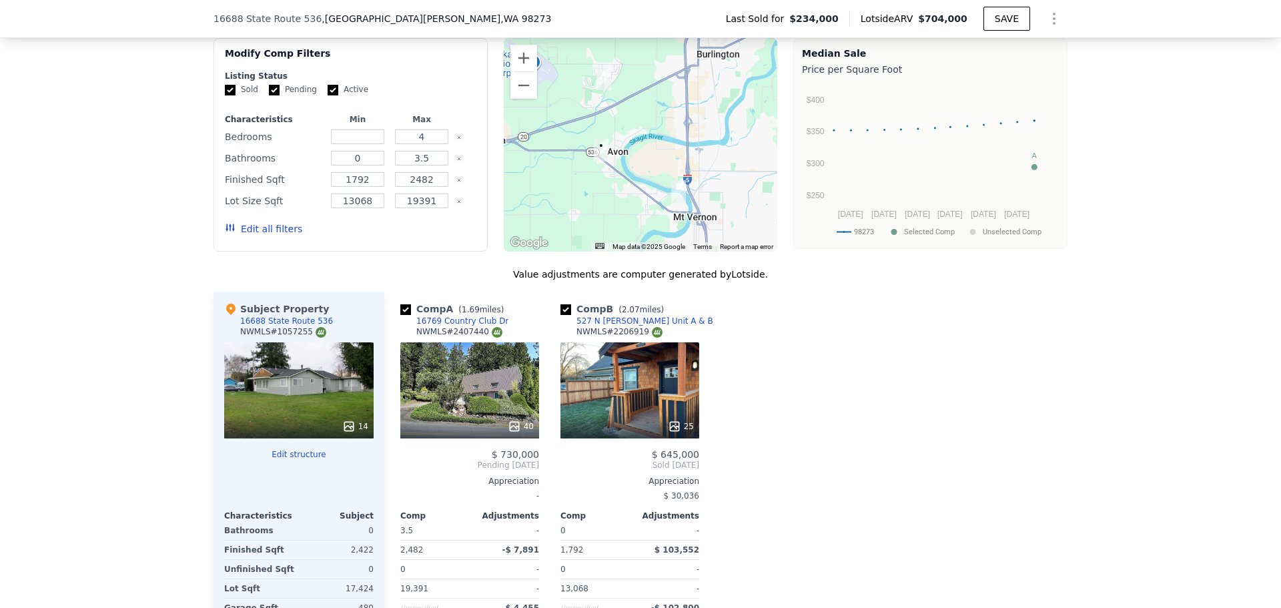
scroll to position [1330, 0]
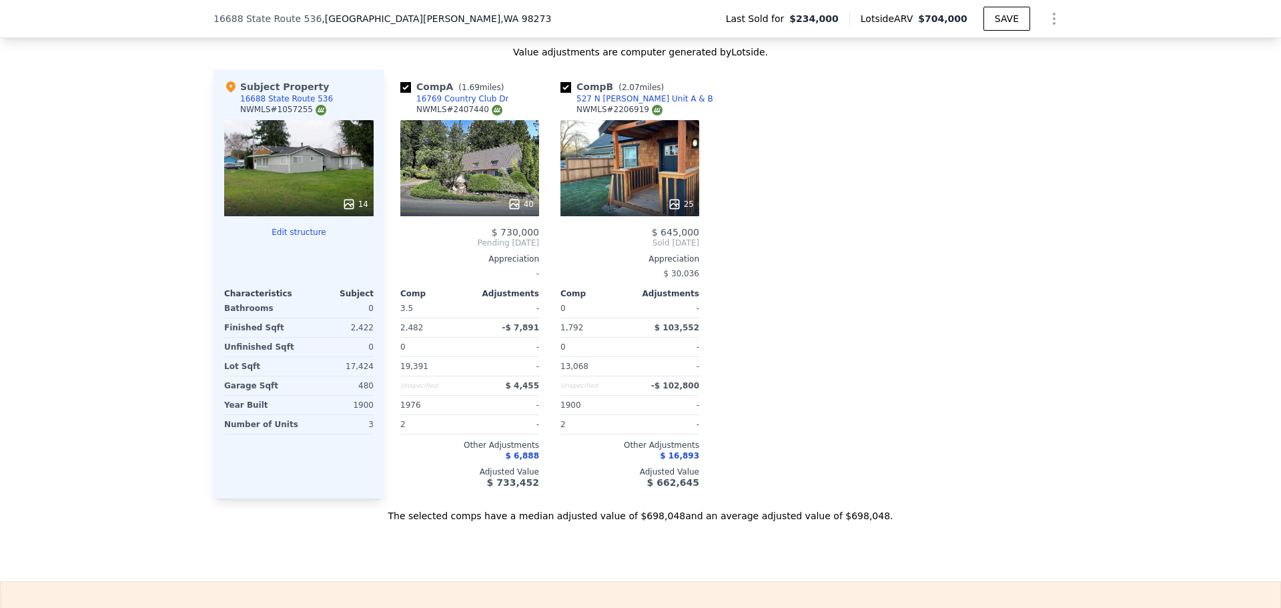
click at [296, 186] on div "14" at bounding box center [299, 168] width 150 height 96
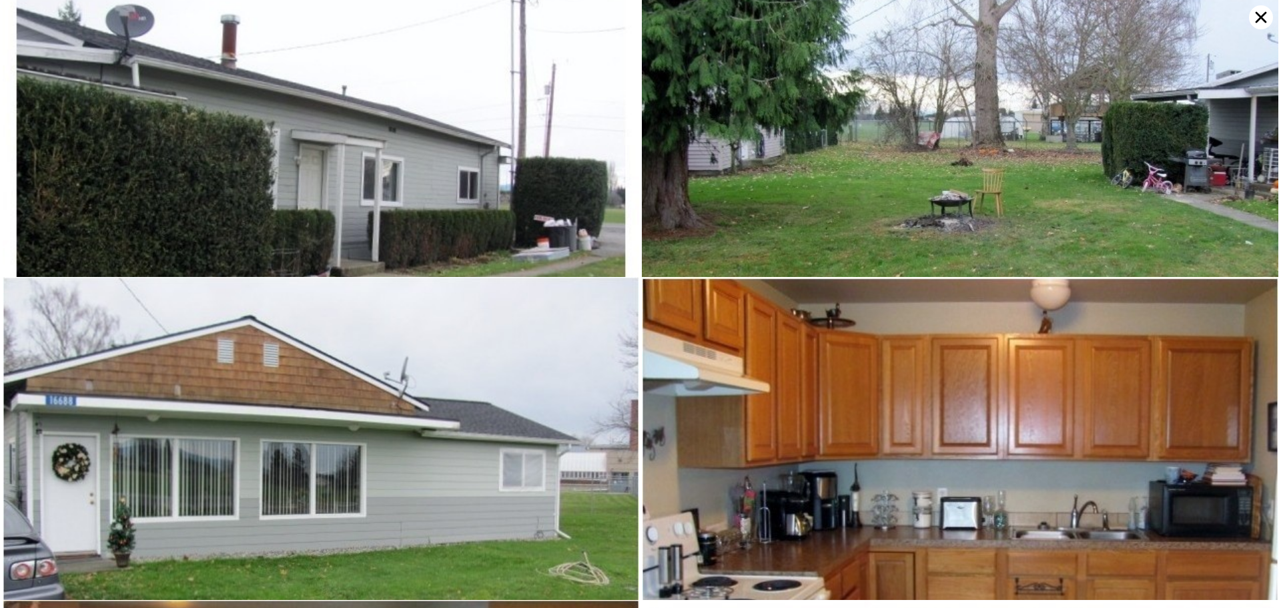
scroll to position [323, 0]
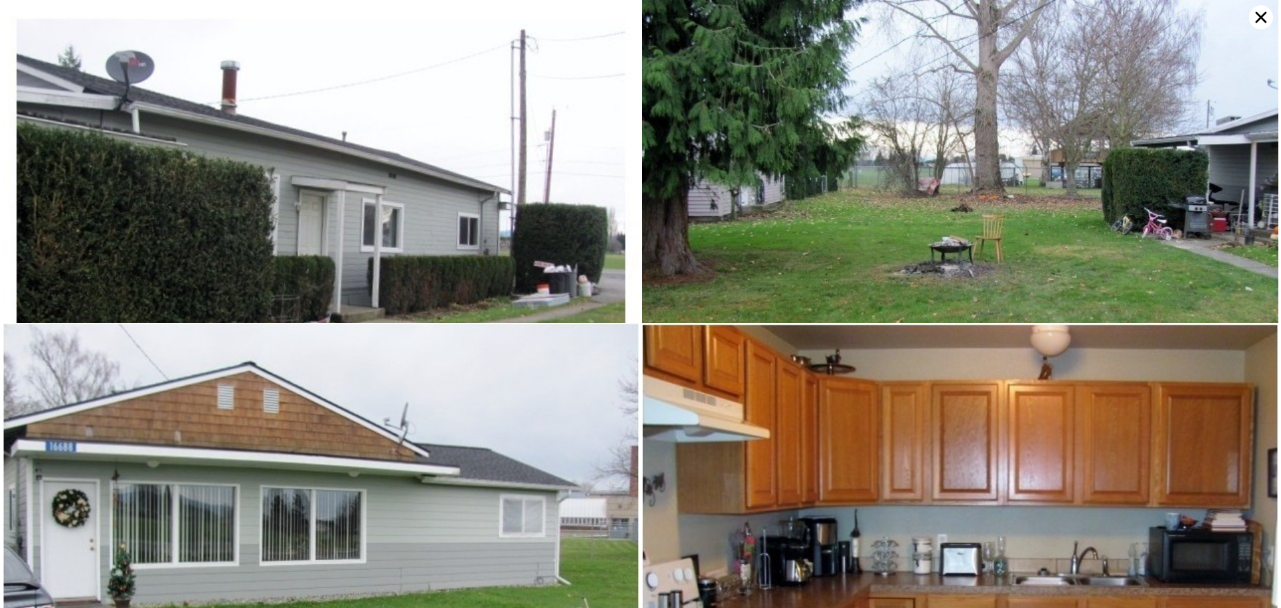
click at [1256, 17] on icon at bounding box center [1261, 17] width 24 height 24
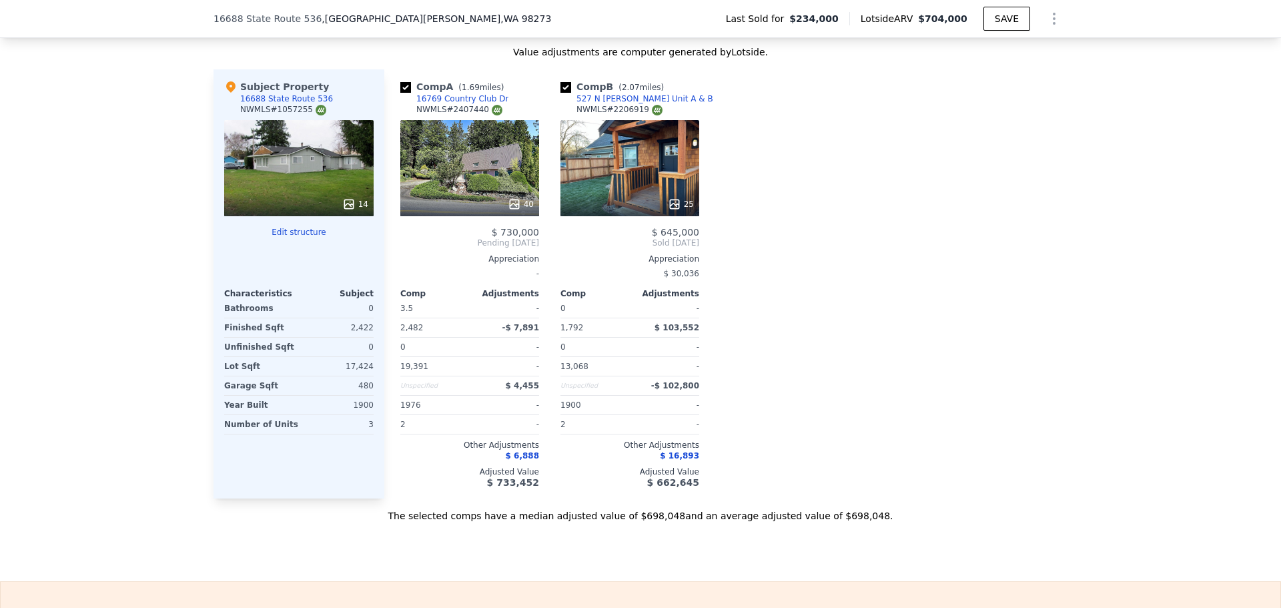
scroll to position [1775, 0]
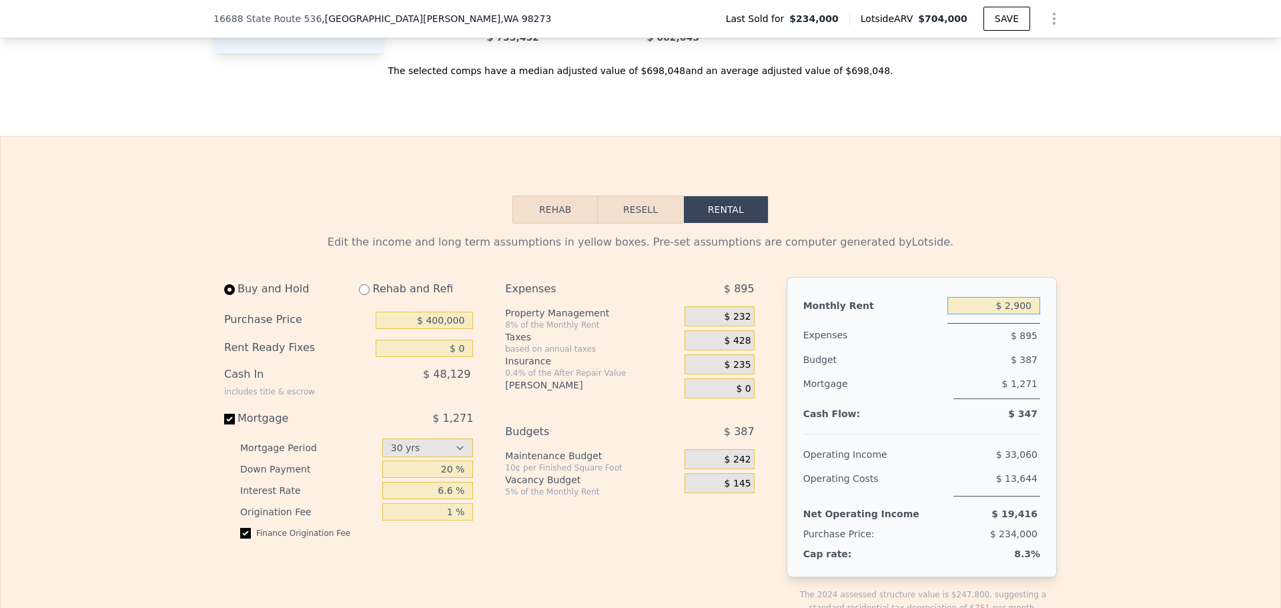
click at [1015, 314] on input "$ 2,900" at bounding box center [994, 305] width 93 height 17
type input "$ 5,160"
click at [914, 363] on div "$ 387" at bounding box center [970, 360] width 139 height 24
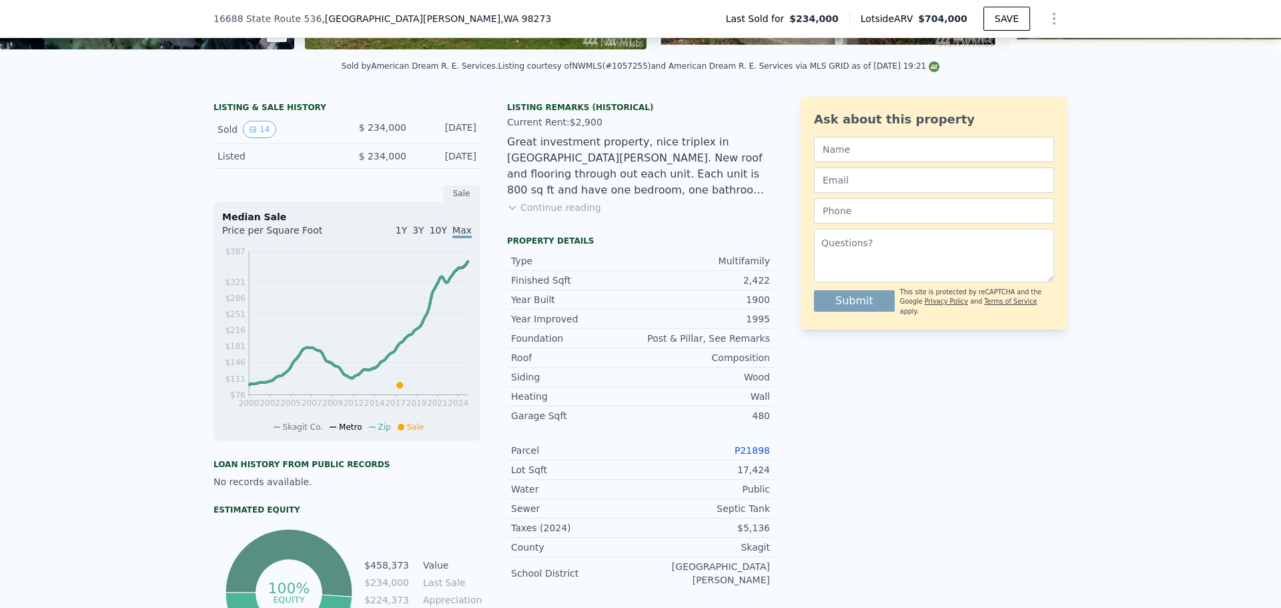
scroll to position [0, 0]
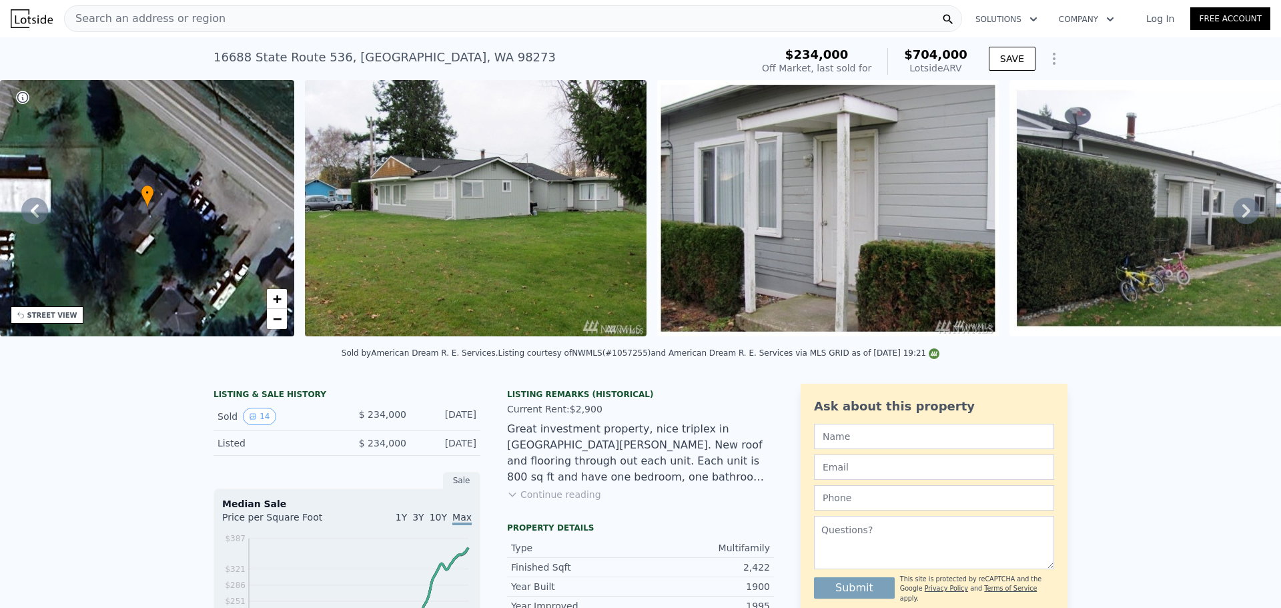
click at [438, 5] on div "Search an address or region Solutions Company Open main menu Log In Free Account" at bounding box center [641, 19] width 1260 height 32
click at [434, 17] on div "Search an address or region" at bounding box center [513, 18] width 898 height 27
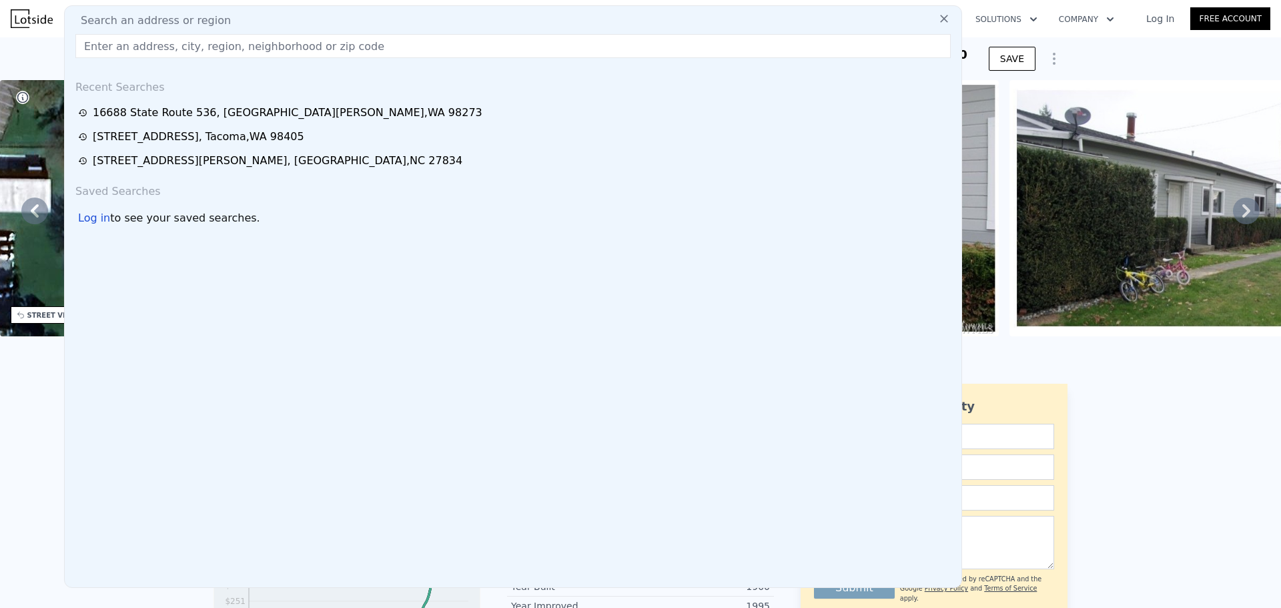
click at [440, 51] on input "text" at bounding box center [513, 46] width 876 height 24
click at [249, 59] on div "Search an address or region Recent Searches [STREET_ADDRESS] [STREET_ADDRESS][G…" at bounding box center [513, 296] width 898 height 583
click at [249, 56] on input "text" at bounding box center [513, 46] width 876 height 24
click at [250, 52] on input "text" at bounding box center [513, 46] width 876 height 24
paste input "[STREET_ADDRESS]"
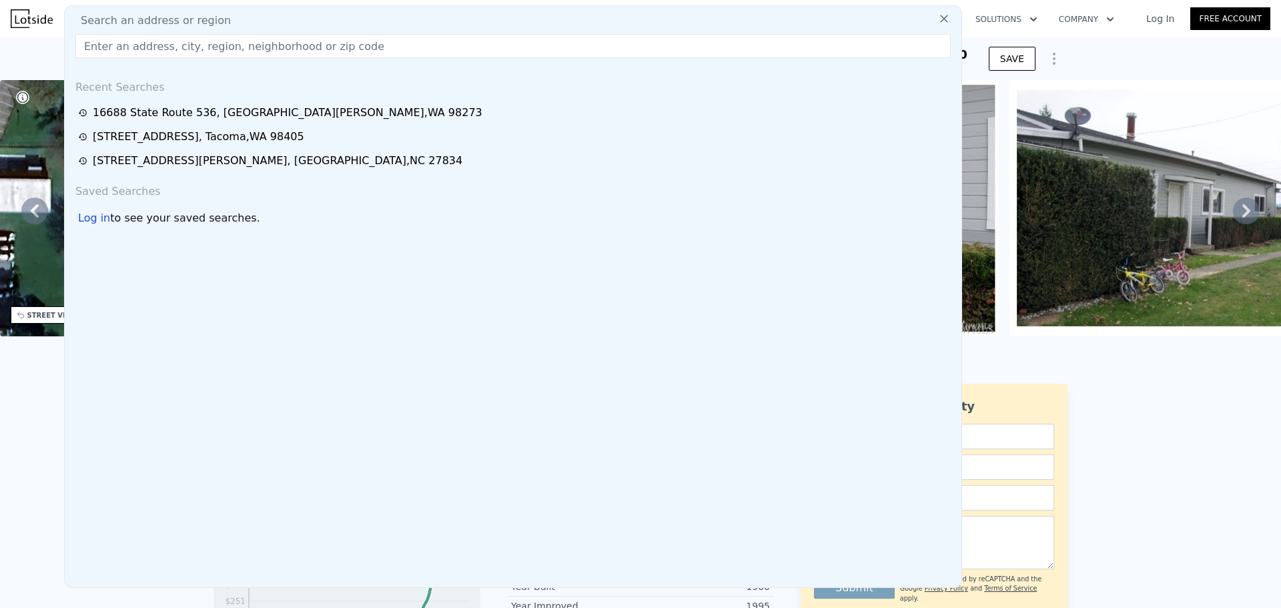
type input "[STREET_ADDRESS]"
type input "$ 2,900"
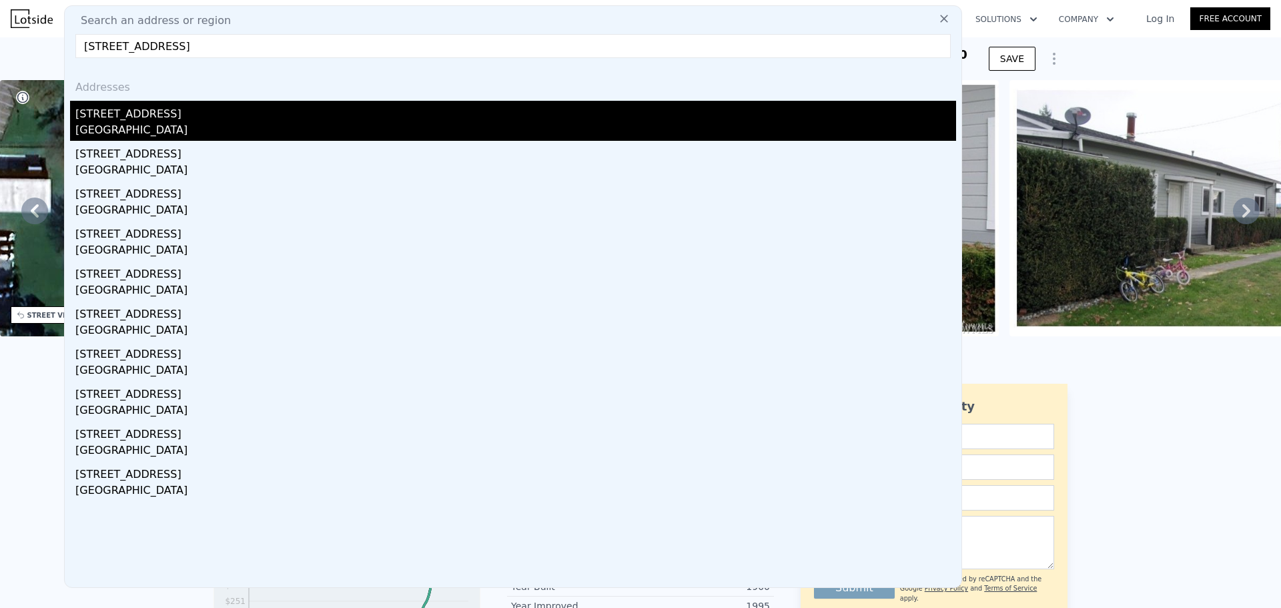
type input "[STREET_ADDRESS]"
click at [201, 113] on div "[STREET_ADDRESS]" at bounding box center [515, 111] width 881 height 21
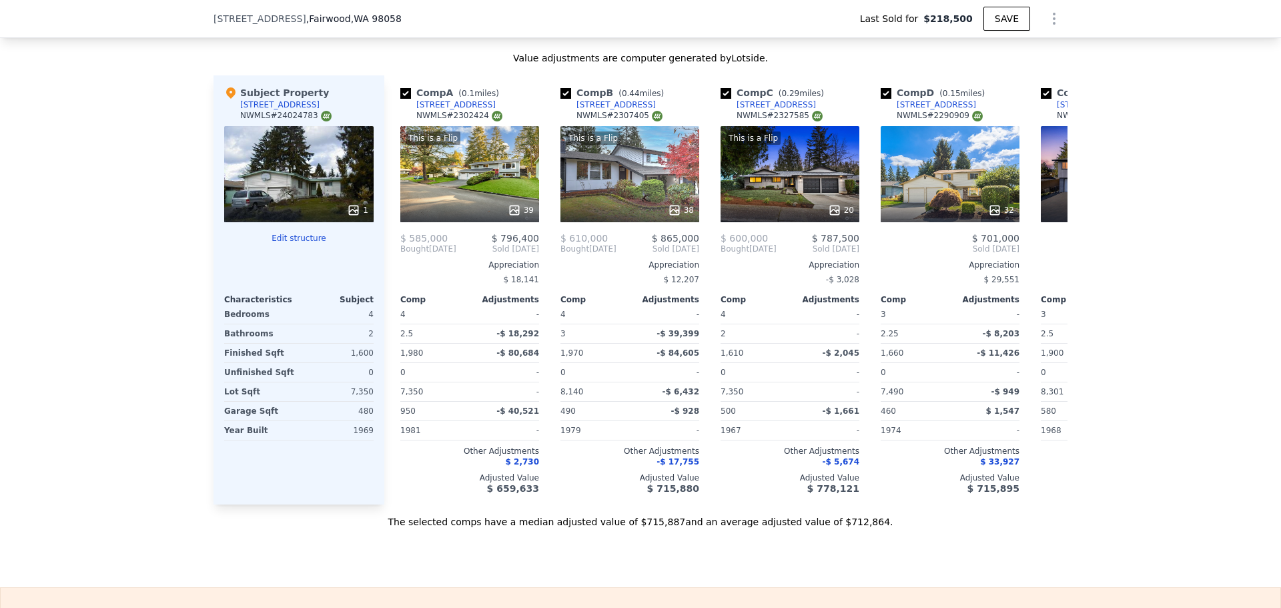
scroll to position [885, 0]
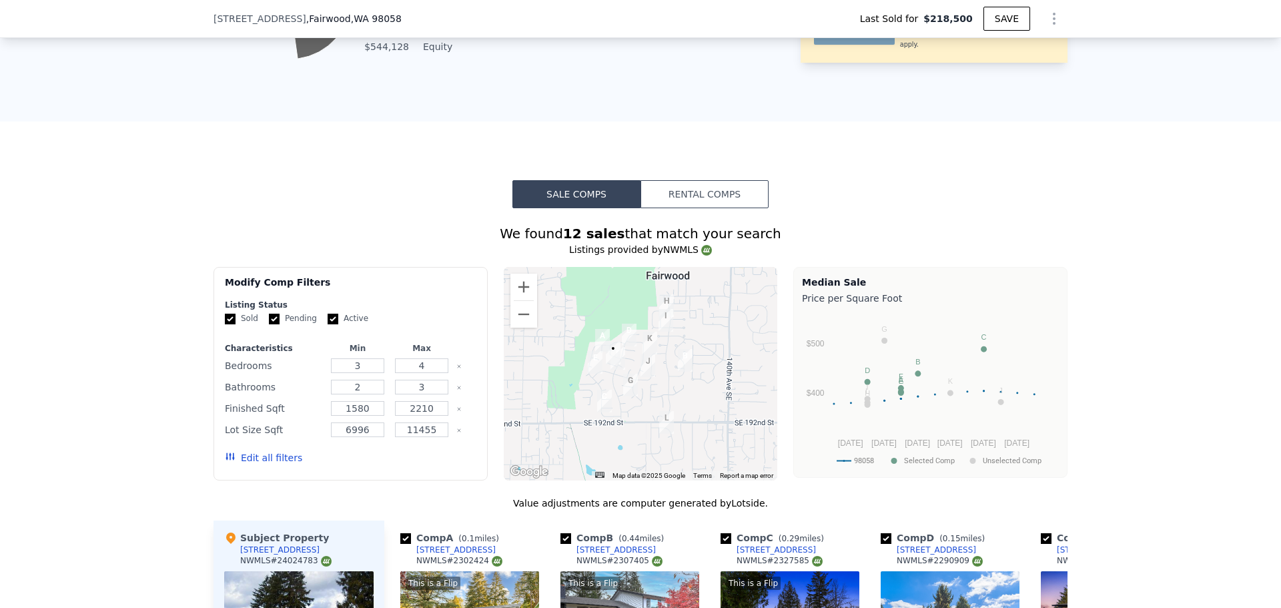
click at [709, 205] on button "Rental Comps" at bounding box center [705, 194] width 128 height 28
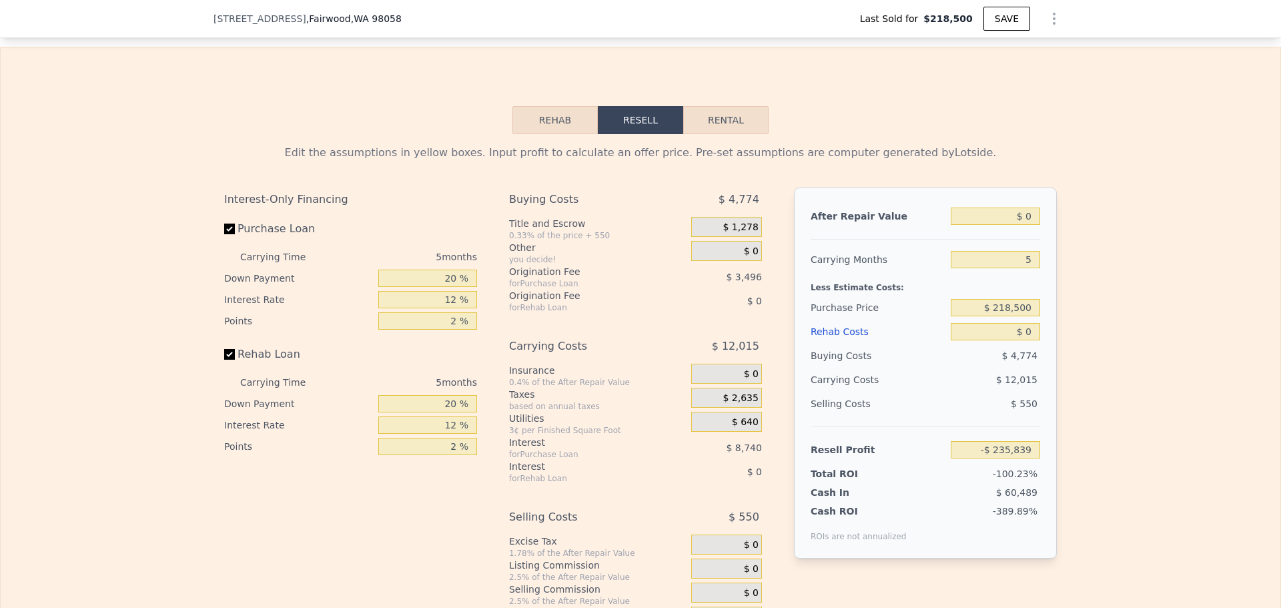
scroll to position [1775, 0]
click at [725, 136] on button "Rental" at bounding box center [725, 122] width 85 height 28
select select "30"
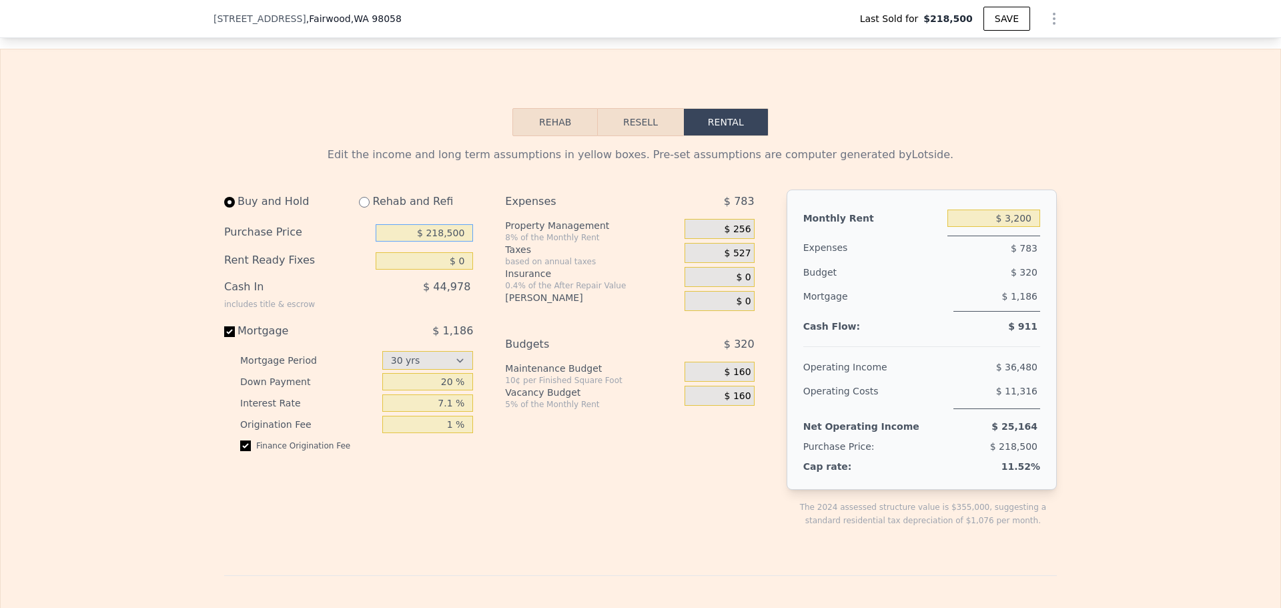
click at [431, 242] on input "$ 218,500" at bounding box center [424, 232] width 97 height 17
click at [458, 242] on input "$ 480,000" at bounding box center [424, 232] width 97 height 17
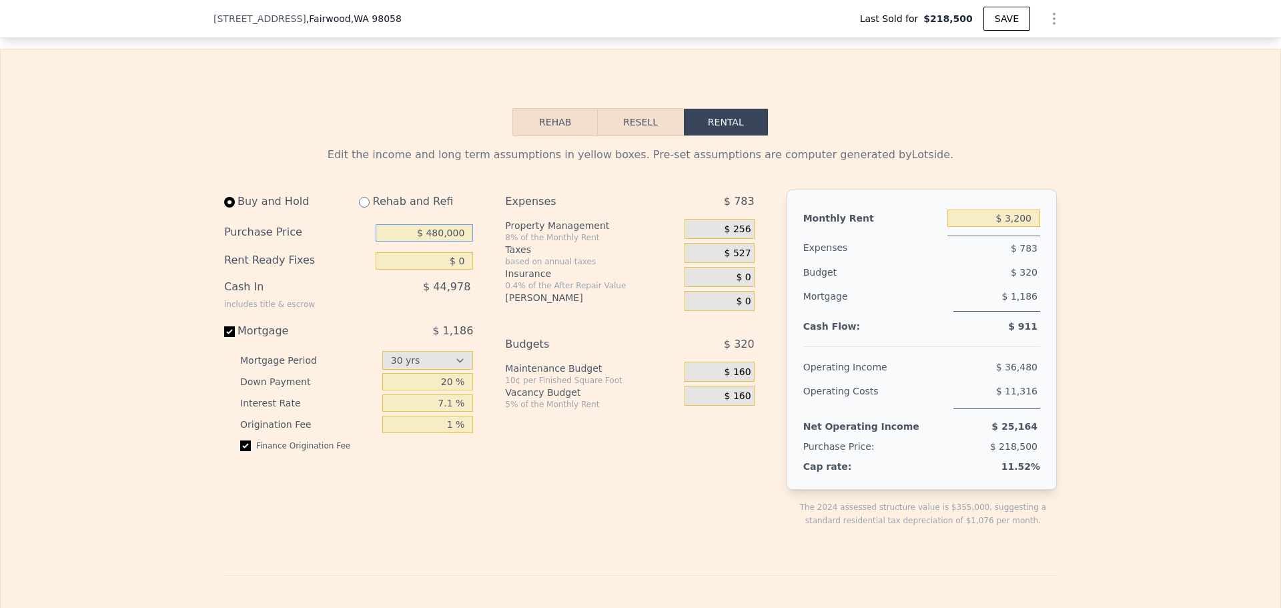
click at [458, 242] on input "$ 480,000" at bounding box center [424, 232] width 97 height 17
click at [489, 336] on div "Buy and Hold Rehab and Refi Purchase Price $ 480,000 Rent Ready Fixes $ 0 Cash …" at bounding box center [494, 369] width 541 height 359
click at [452, 270] on input "$ 0" at bounding box center [424, 260] width 97 height 17
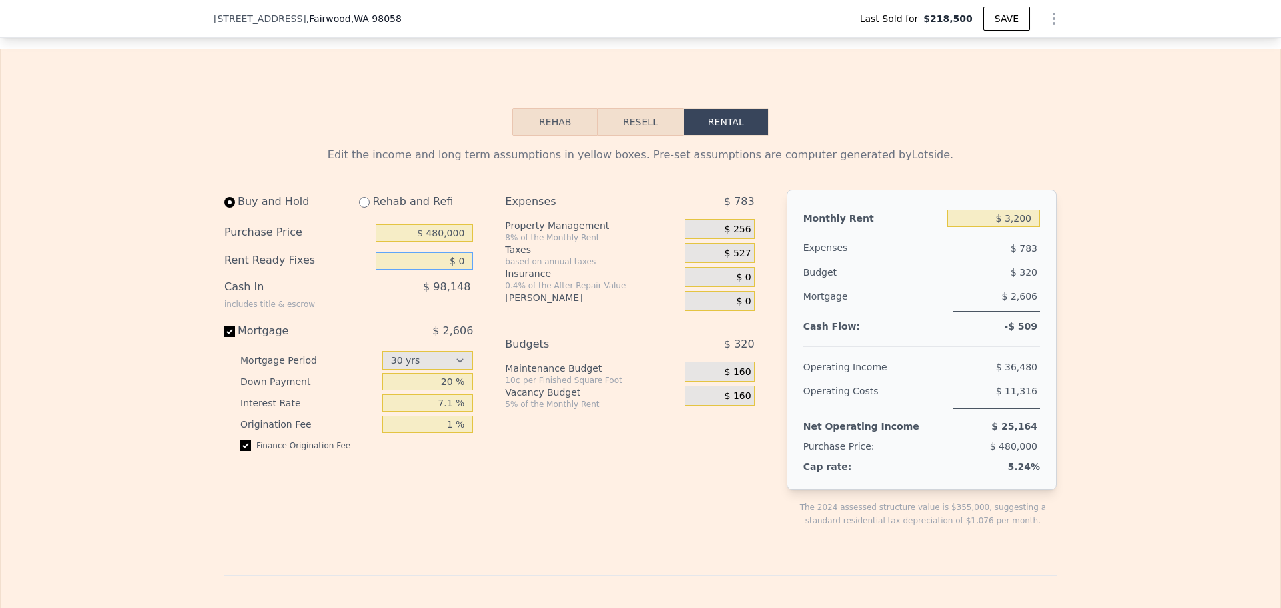
click at [452, 270] on input "$ 0" at bounding box center [424, 260] width 97 height 17
click at [425, 242] on input "$ 480,000" at bounding box center [424, 232] width 97 height 17
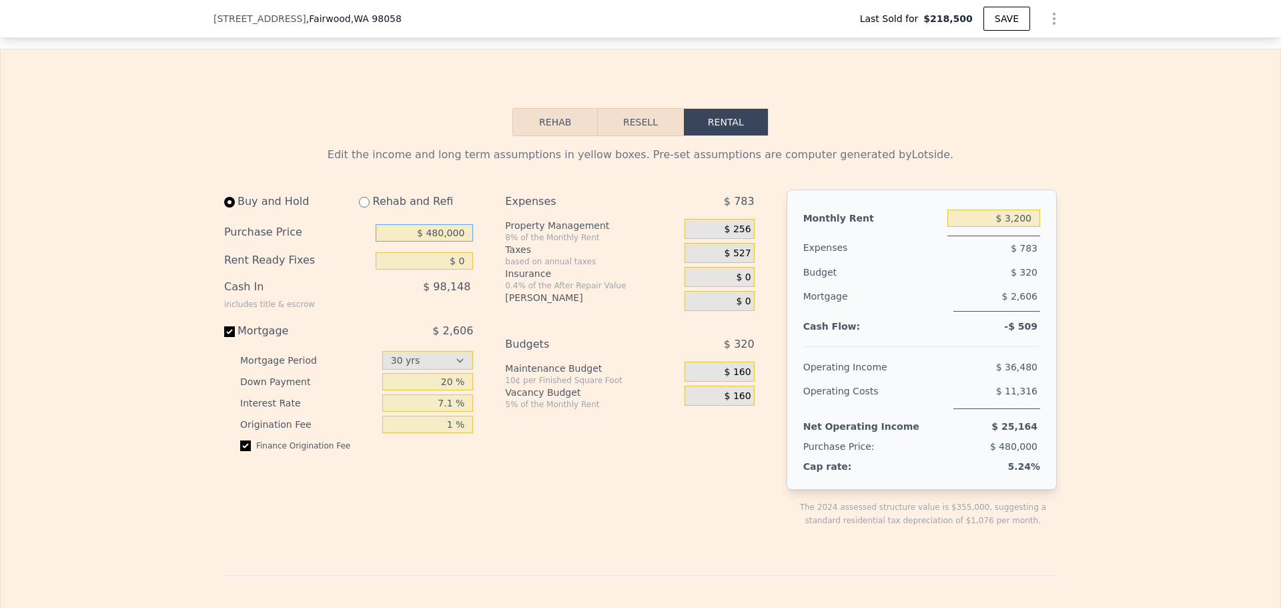
click at [425, 242] on input "$ 480,000" at bounding box center [424, 232] width 97 height 17
click at [457, 242] on input "$ 480,000" at bounding box center [424, 232] width 97 height 17
type input "$ 510,000"
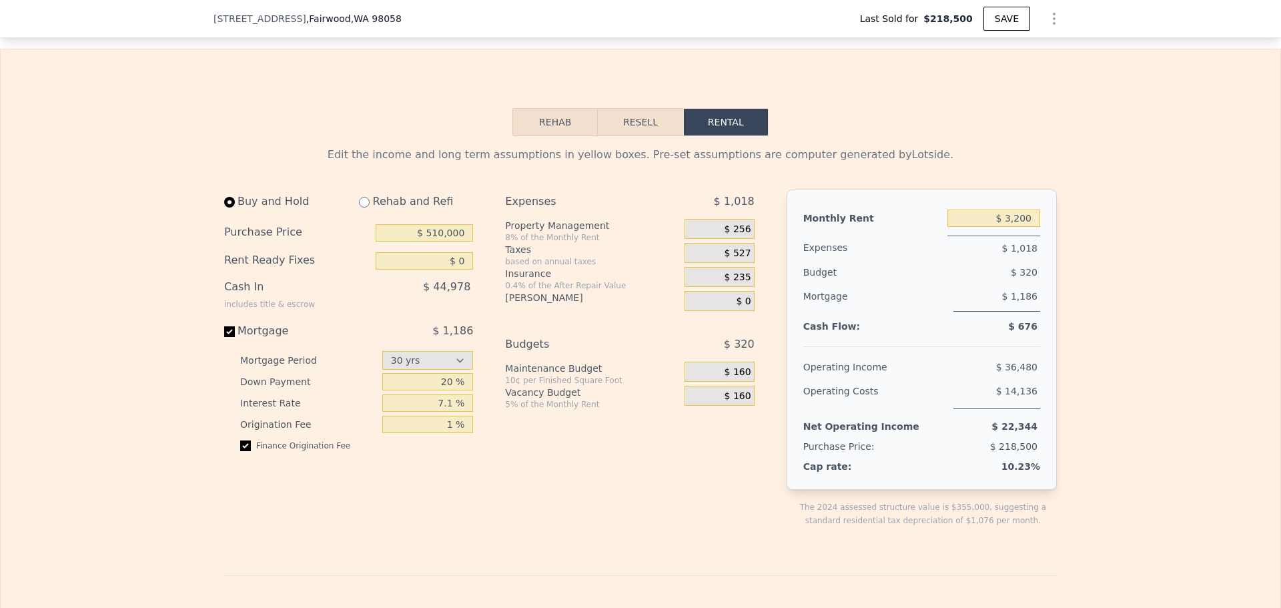
click at [564, 474] on div "Expenses $ 1,018 Property Management 8% of the Monthly Rent $ 256 Taxes based o…" at bounding box center [635, 369] width 260 height 359
click at [444, 414] on div "7.1 %" at bounding box center [427, 402] width 91 height 21
click at [446, 412] on input "7.1 %" at bounding box center [427, 402] width 91 height 17
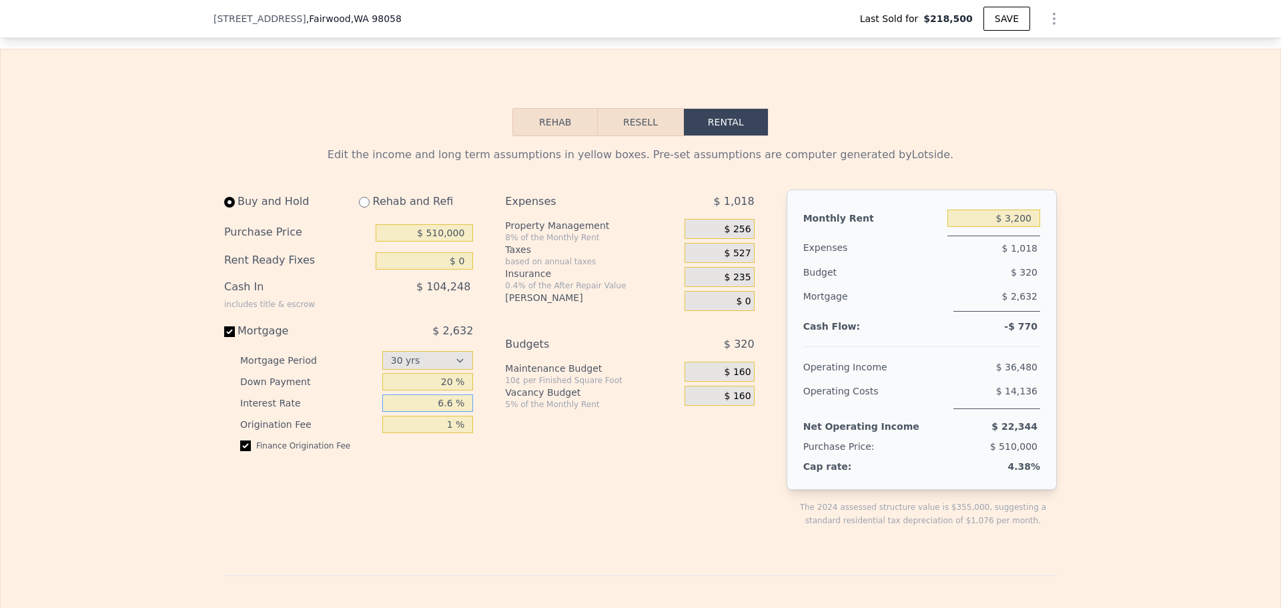
type input "6.6 %"
click at [683, 524] on div "Expenses $ 1,018 Property Management 8% of the Monthly Rent $ 256 Taxes based o…" at bounding box center [635, 369] width 260 height 359
click at [1004, 227] on input "$ 3,200" at bounding box center [994, 218] width 93 height 17
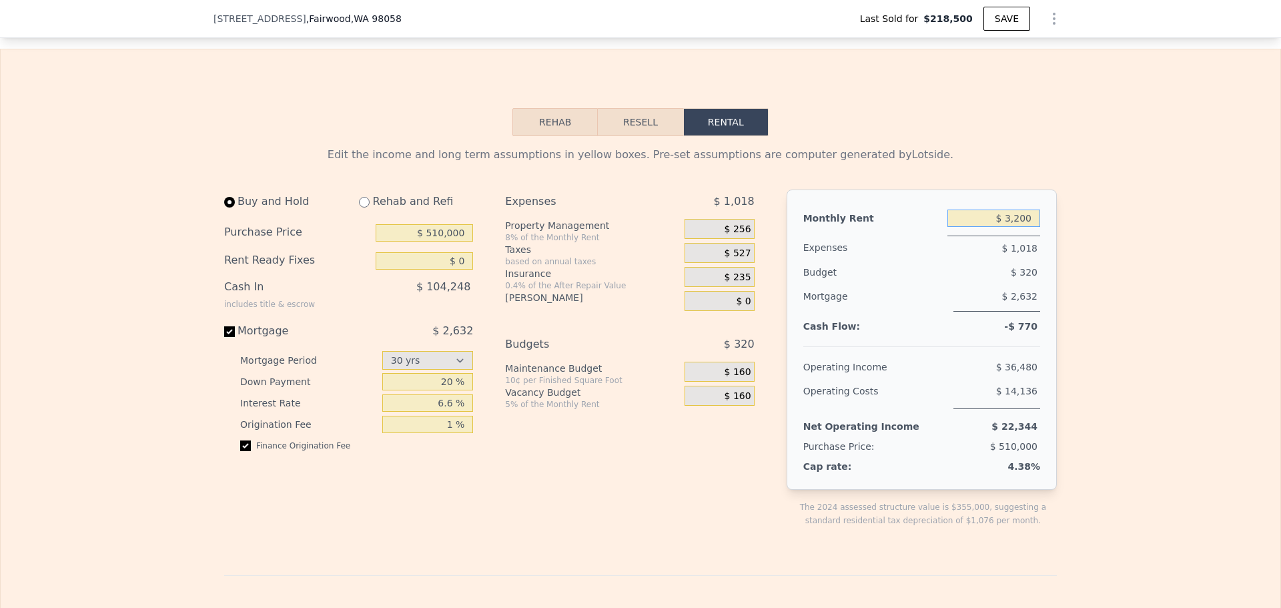
click at [1025, 227] on input "$ 3,200" at bounding box center [994, 218] width 93 height 17
paste input "35"
click at [1004, 227] on input "$ 3,350" at bounding box center [994, 218] width 93 height 17
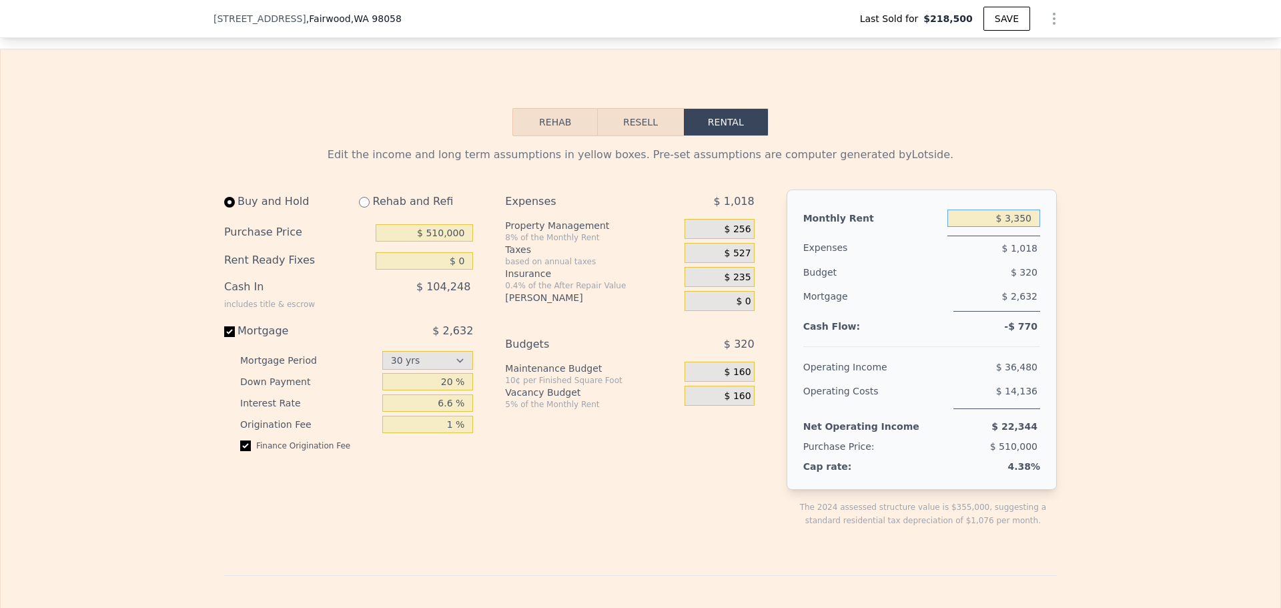
click at [1004, 227] on input "$ 3,350" at bounding box center [994, 218] width 93 height 17
type input "$ 3,350"
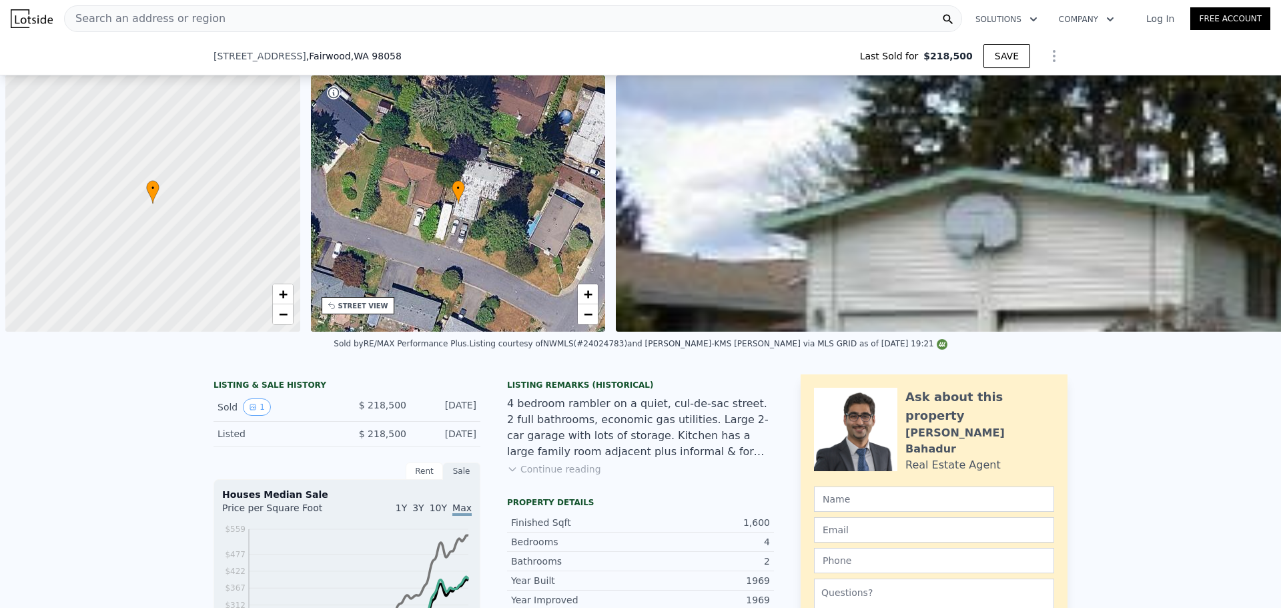
select select "30"
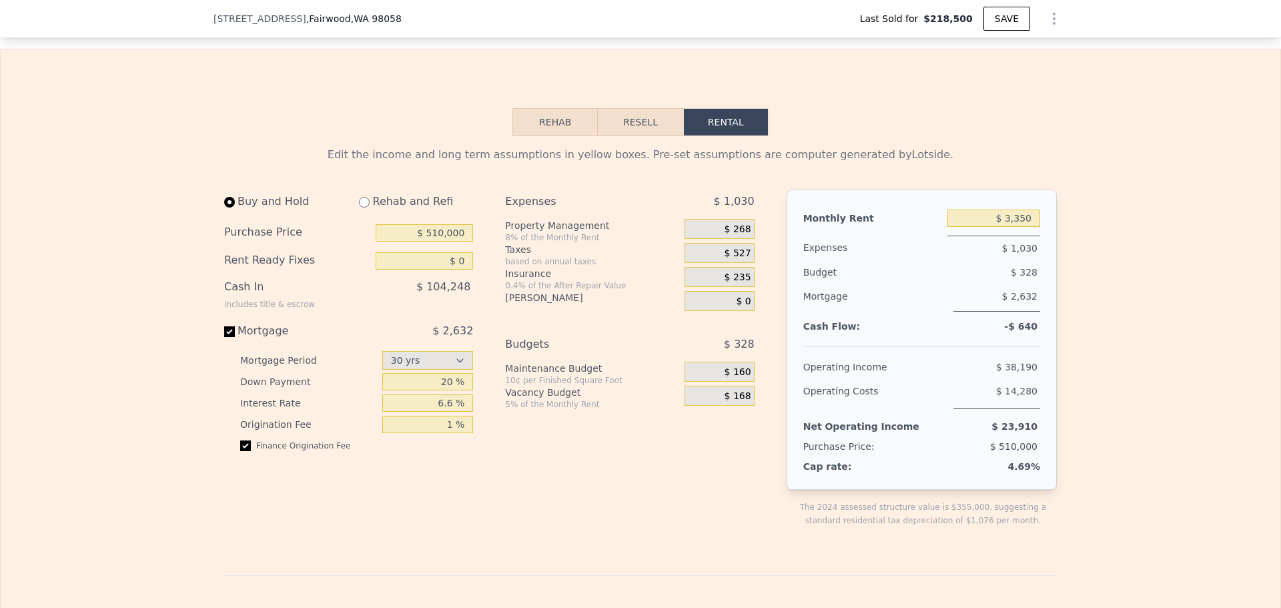
click at [1028, 230] on div "$ 3,350" at bounding box center [994, 218] width 93 height 24
click at [1026, 227] on input "$ 3,350" at bounding box center [994, 218] width 93 height 17
click at [1025, 227] on input "$ 3,350" at bounding box center [994, 218] width 93 height 17
paste input "text"
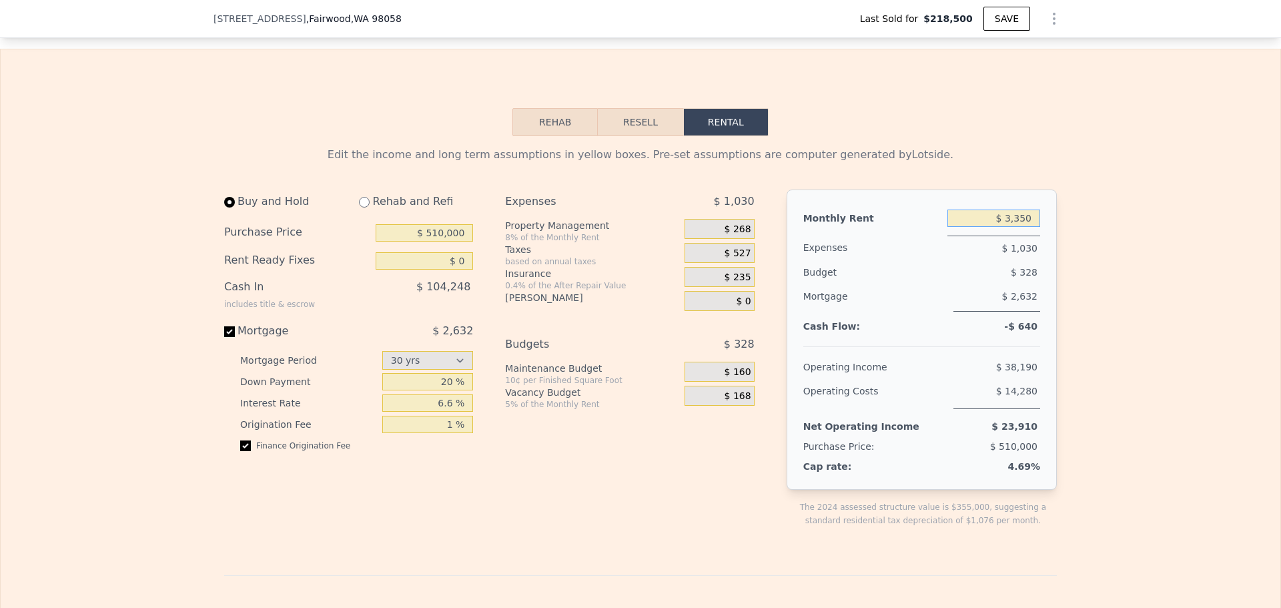
type input "$ 3,350"
click at [1101, 278] on div "Edit the income and long term assumptions in yellow boxes. Pre-set assumptions …" at bounding box center [641, 589] width 1280 height 907
click at [428, 390] on input "20 %" at bounding box center [427, 381] width 91 height 17
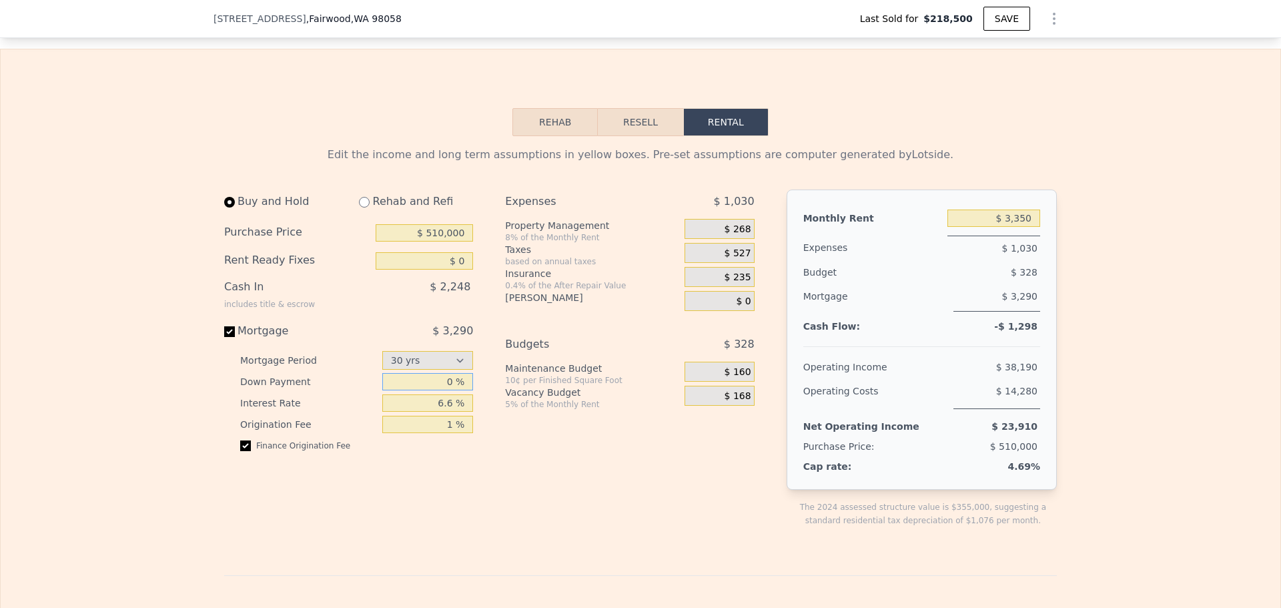
type input "0 %"
click at [366, 214] on div "Rehab and Refi" at bounding box center [410, 202] width 125 height 24
click at [362, 208] on input "radio" at bounding box center [364, 202] width 11 height 11
radio input "true"
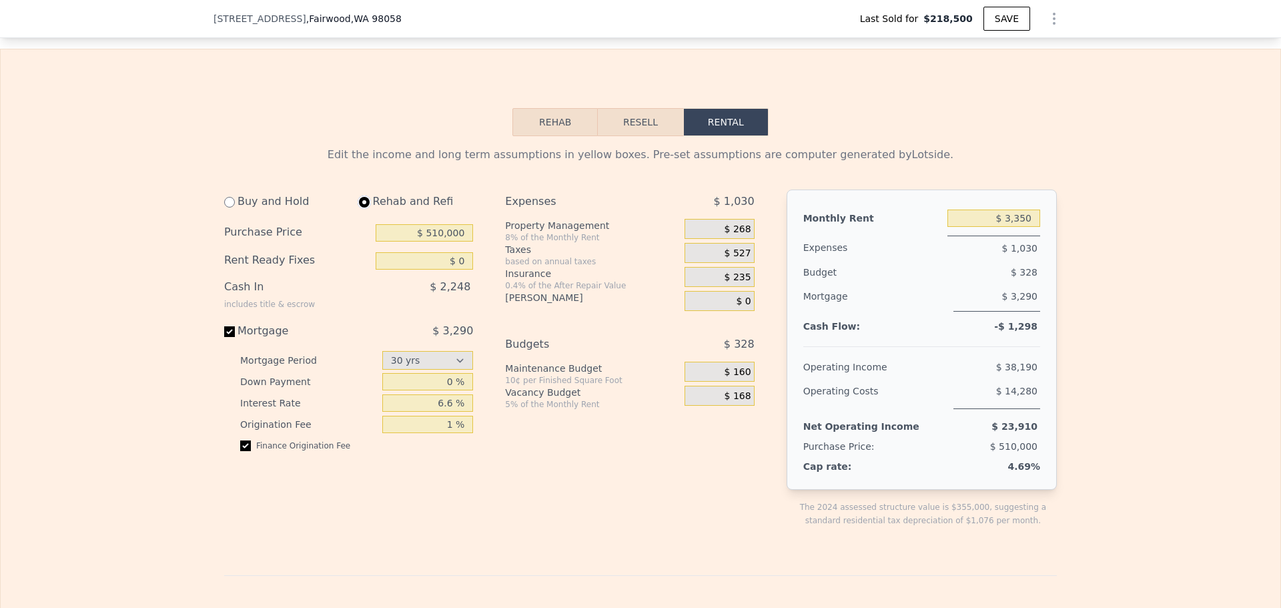
select select "30"
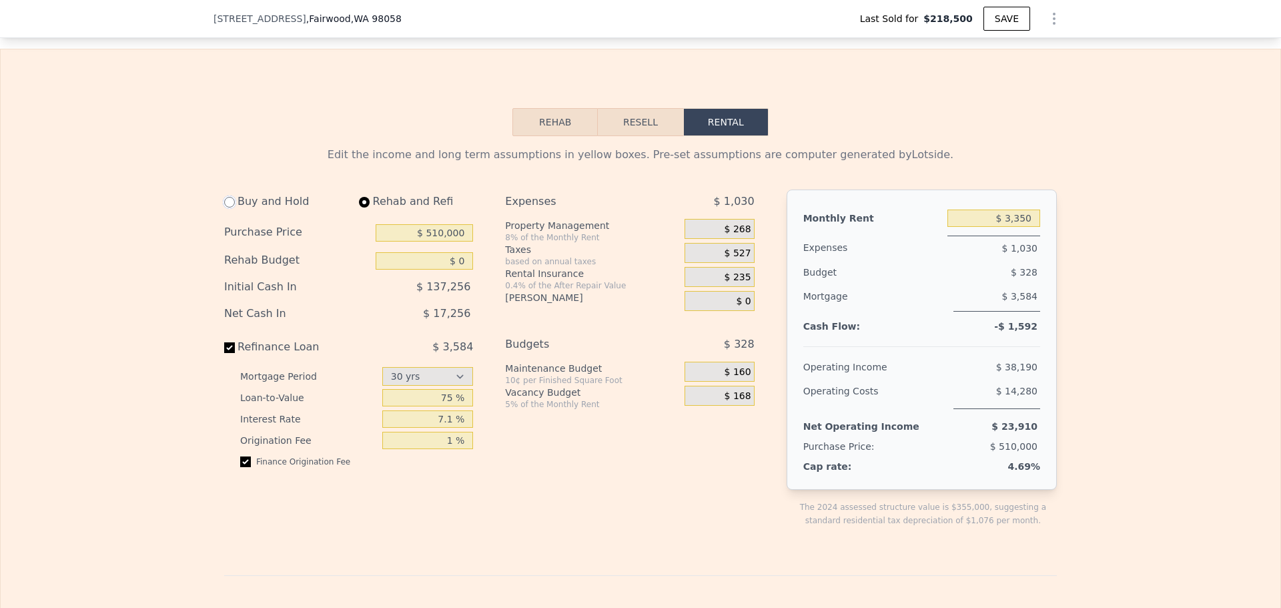
click at [228, 208] on input "radio" at bounding box center [229, 202] width 11 height 11
radio input "true"
select select "30"
